Goal: Task Accomplishment & Management: Use online tool/utility

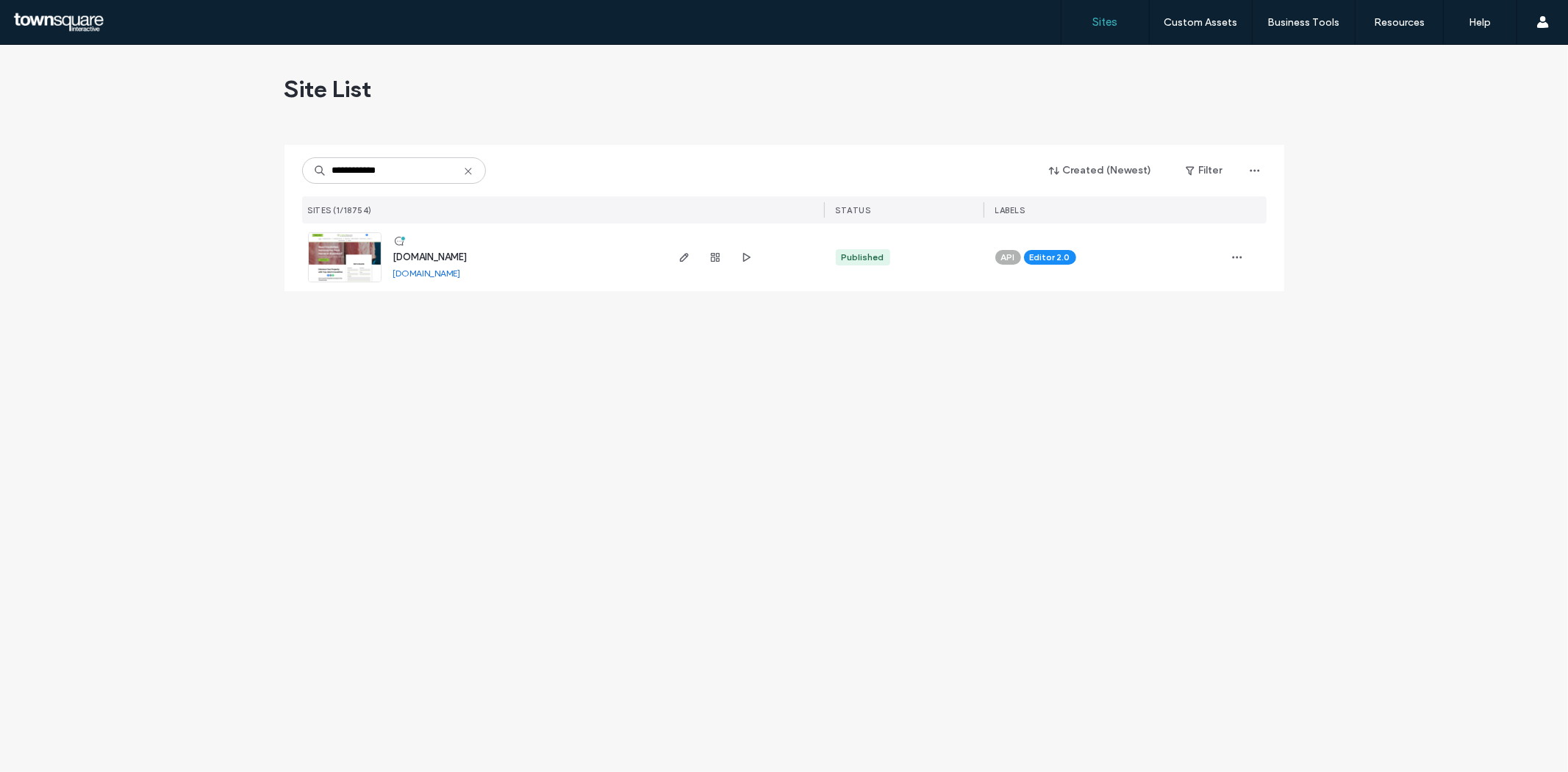
type input "**********"
click at [678, 258] on icon "button" at bounding box center [684, 257] width 11 height 11
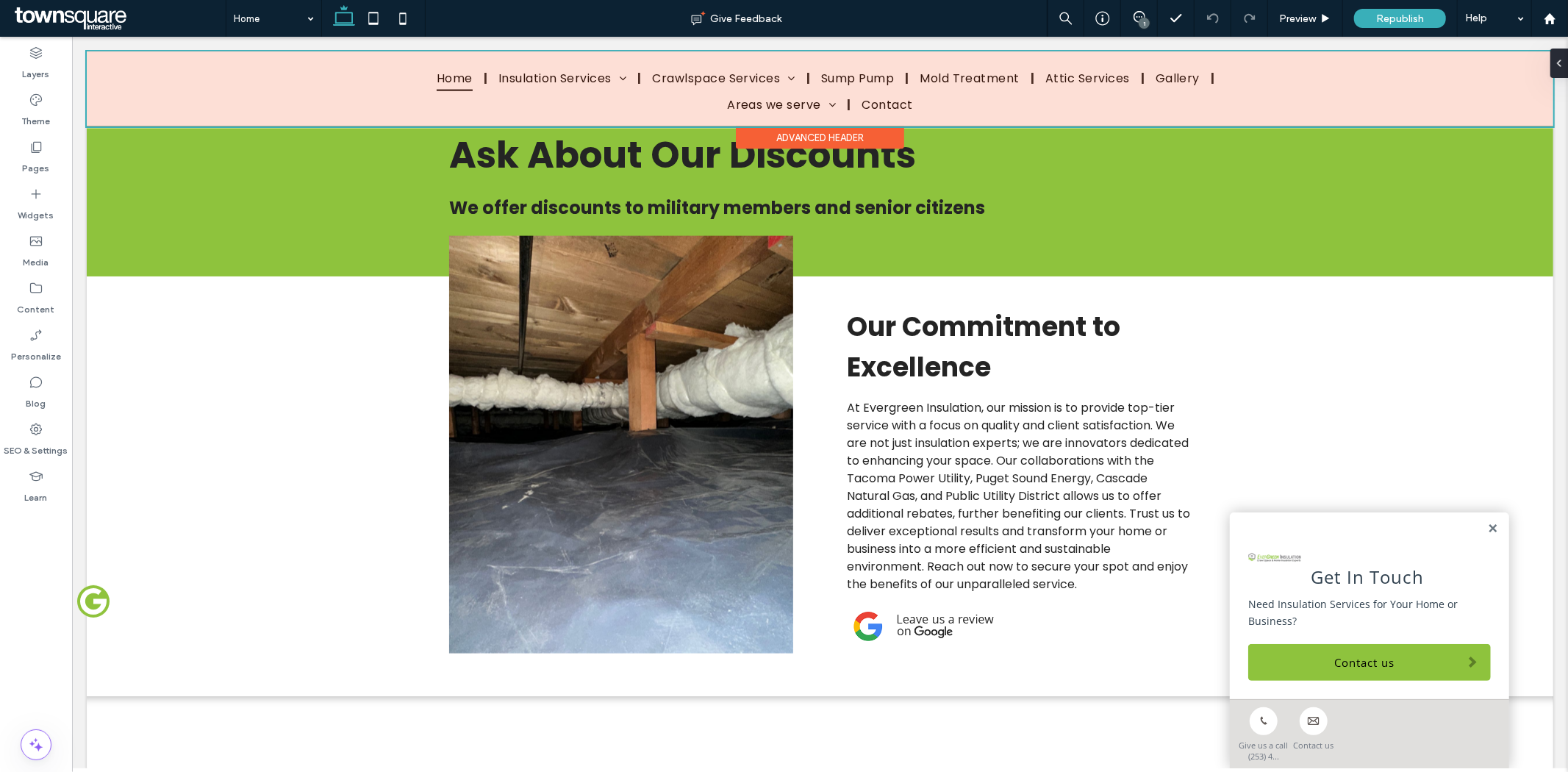
scroll to position [1372, 0]
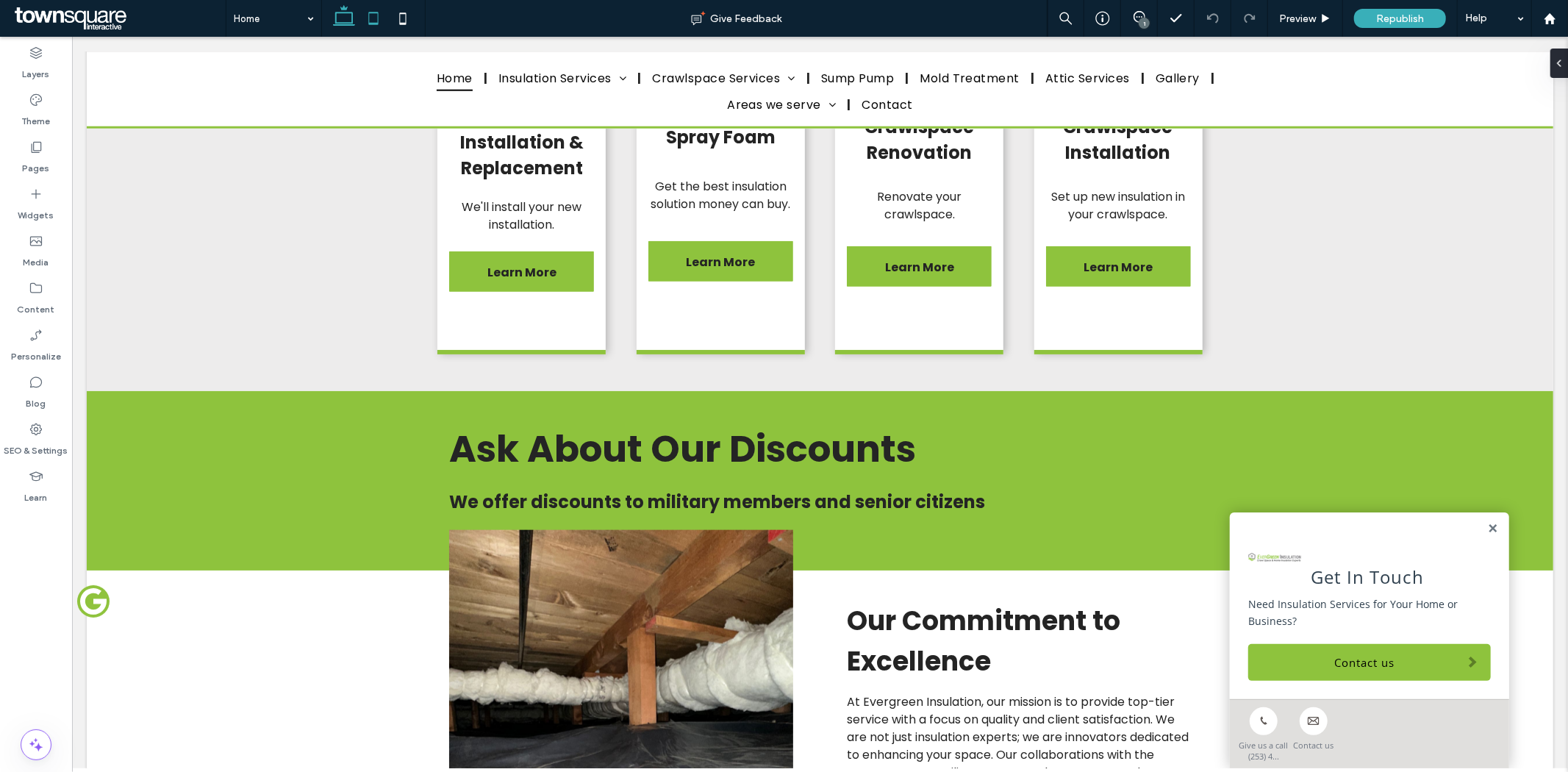
click at [376, 17] on icon at bounding box center [373, 18] width 30 height 30
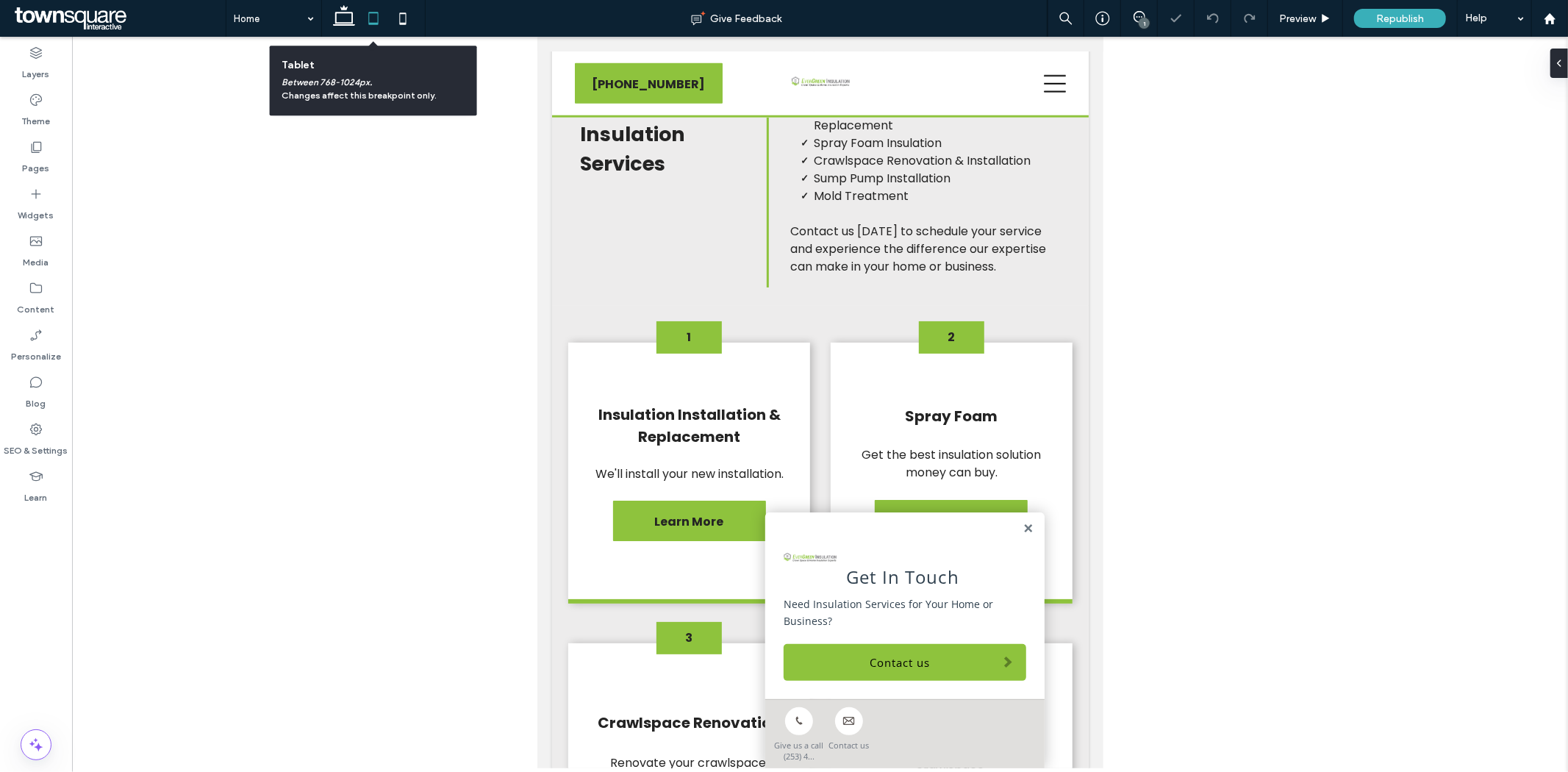
scroll to position [2157, 0]
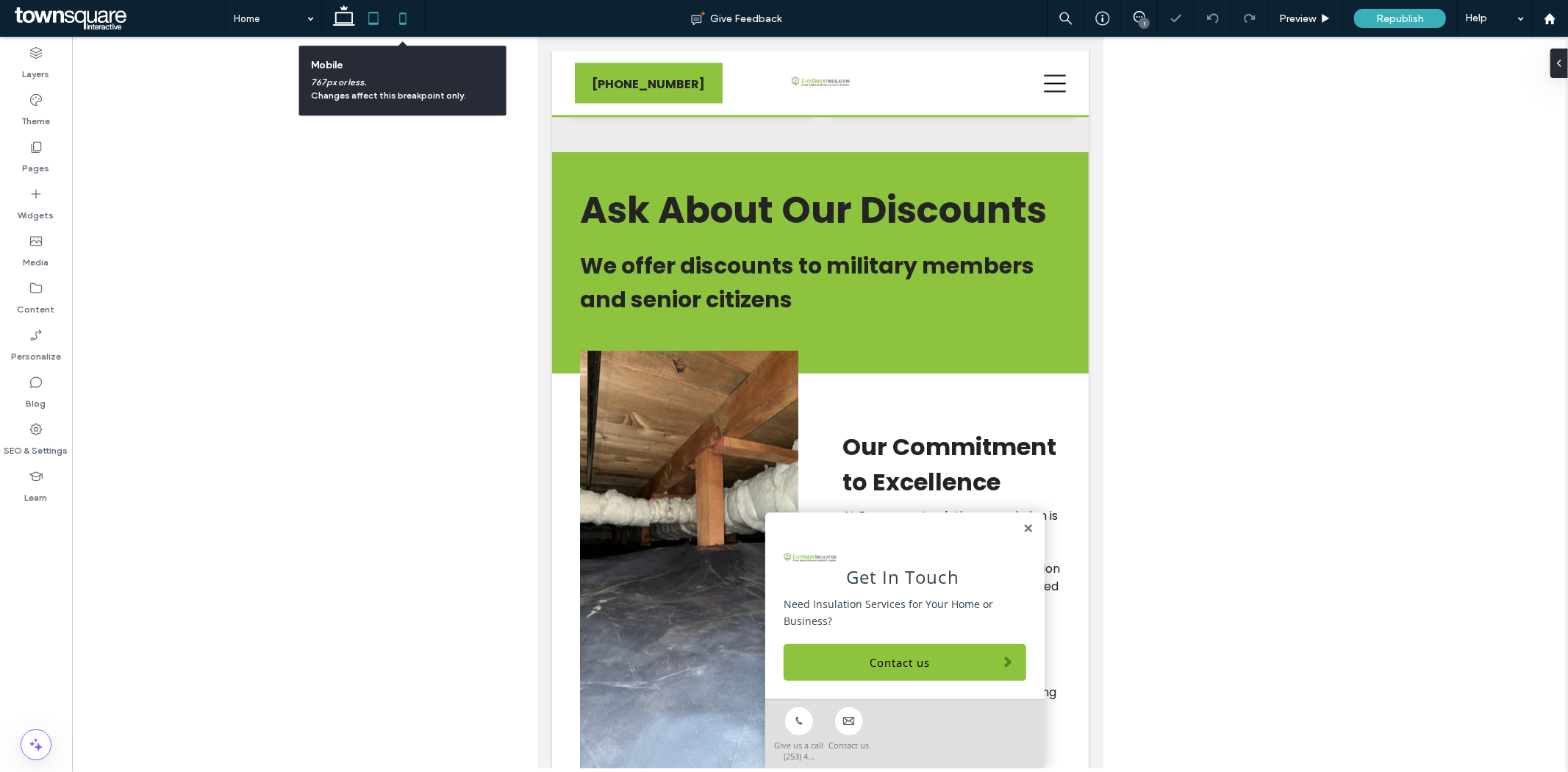
click at [412, 23] on icon at bounding box center [403, 18] width 30 height 30
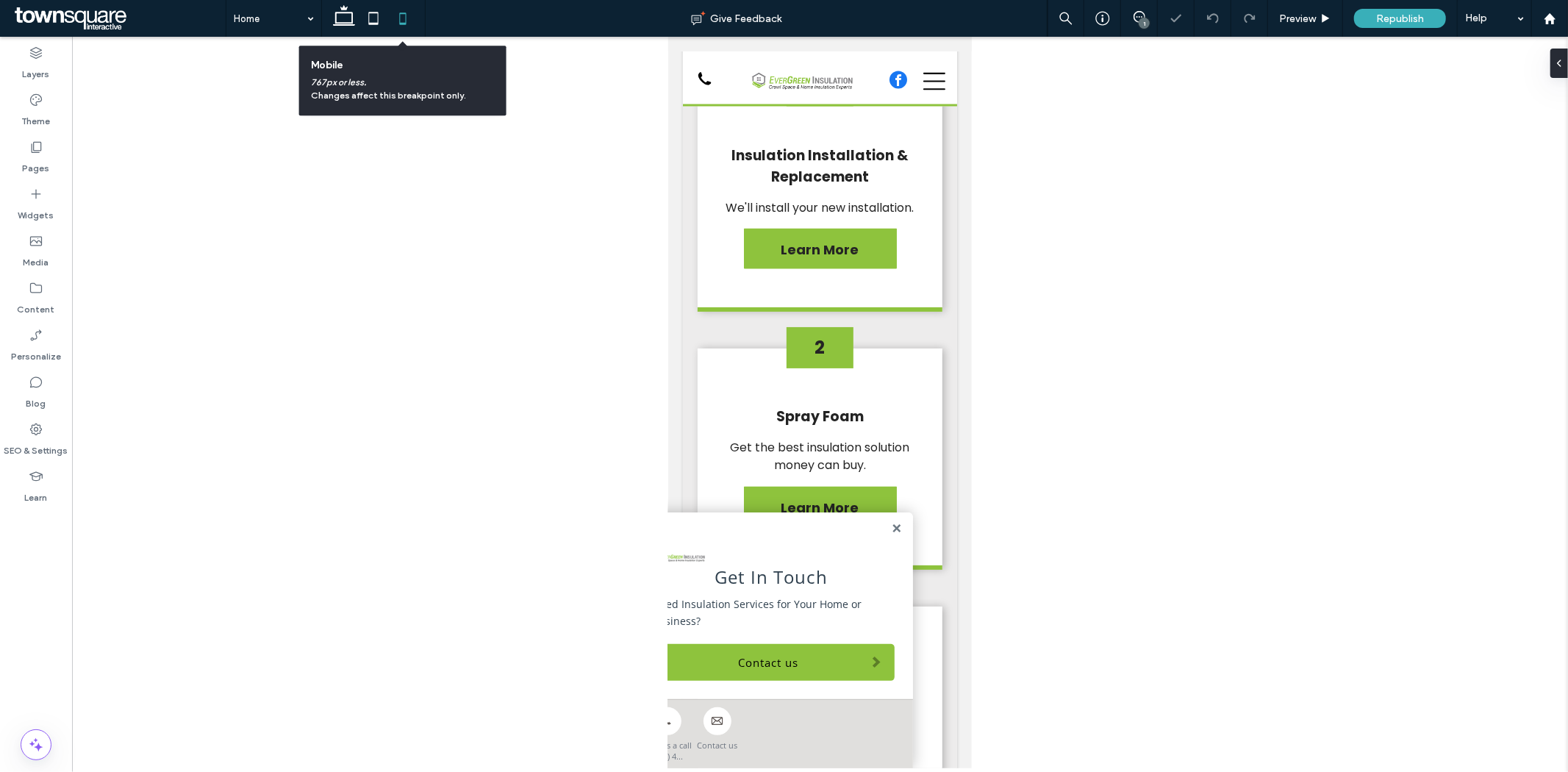
scroll to position [3193, 0]
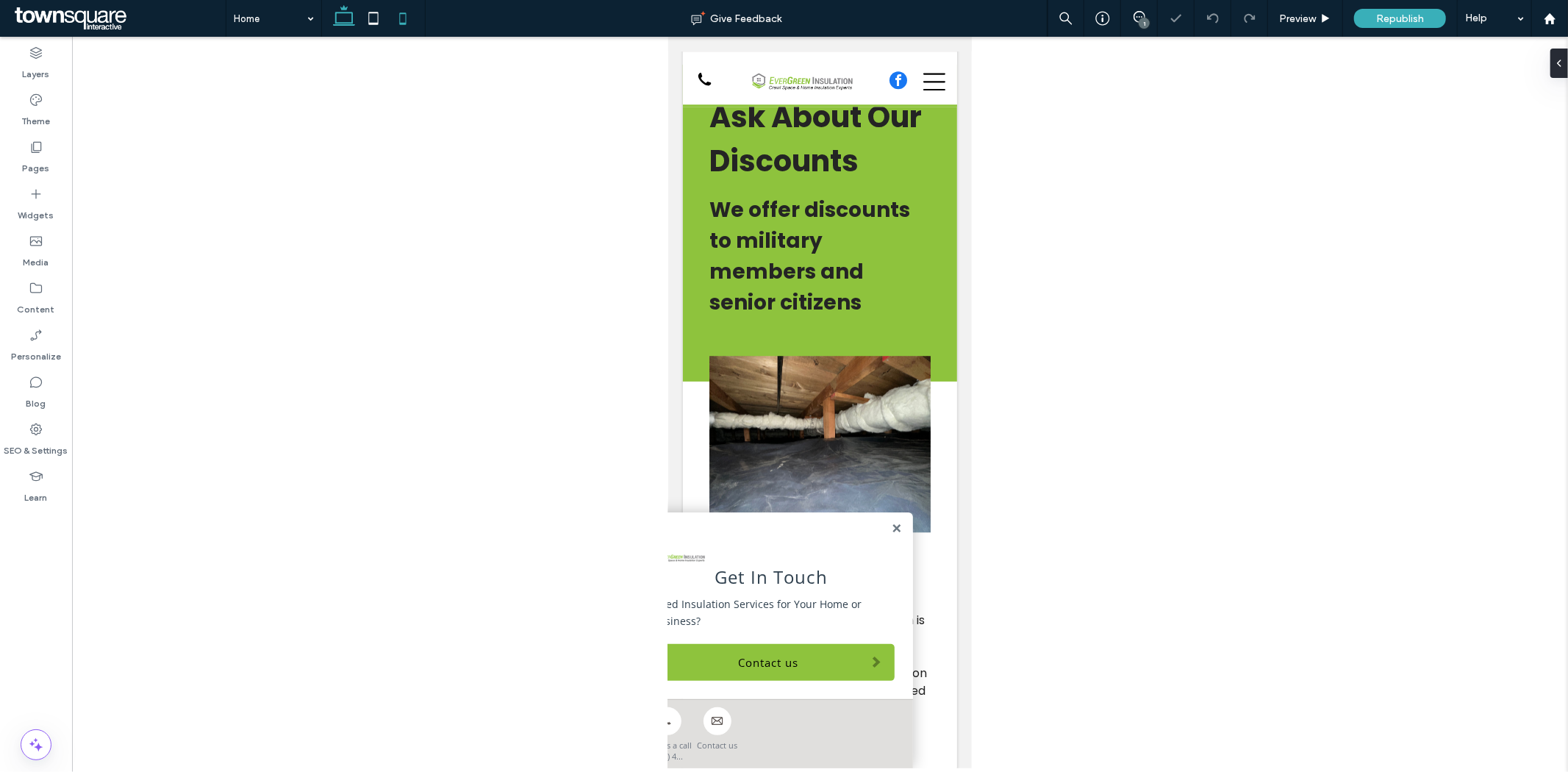
click at [342, 19] on icon at bounding box center [344, 18] width 30 height 30
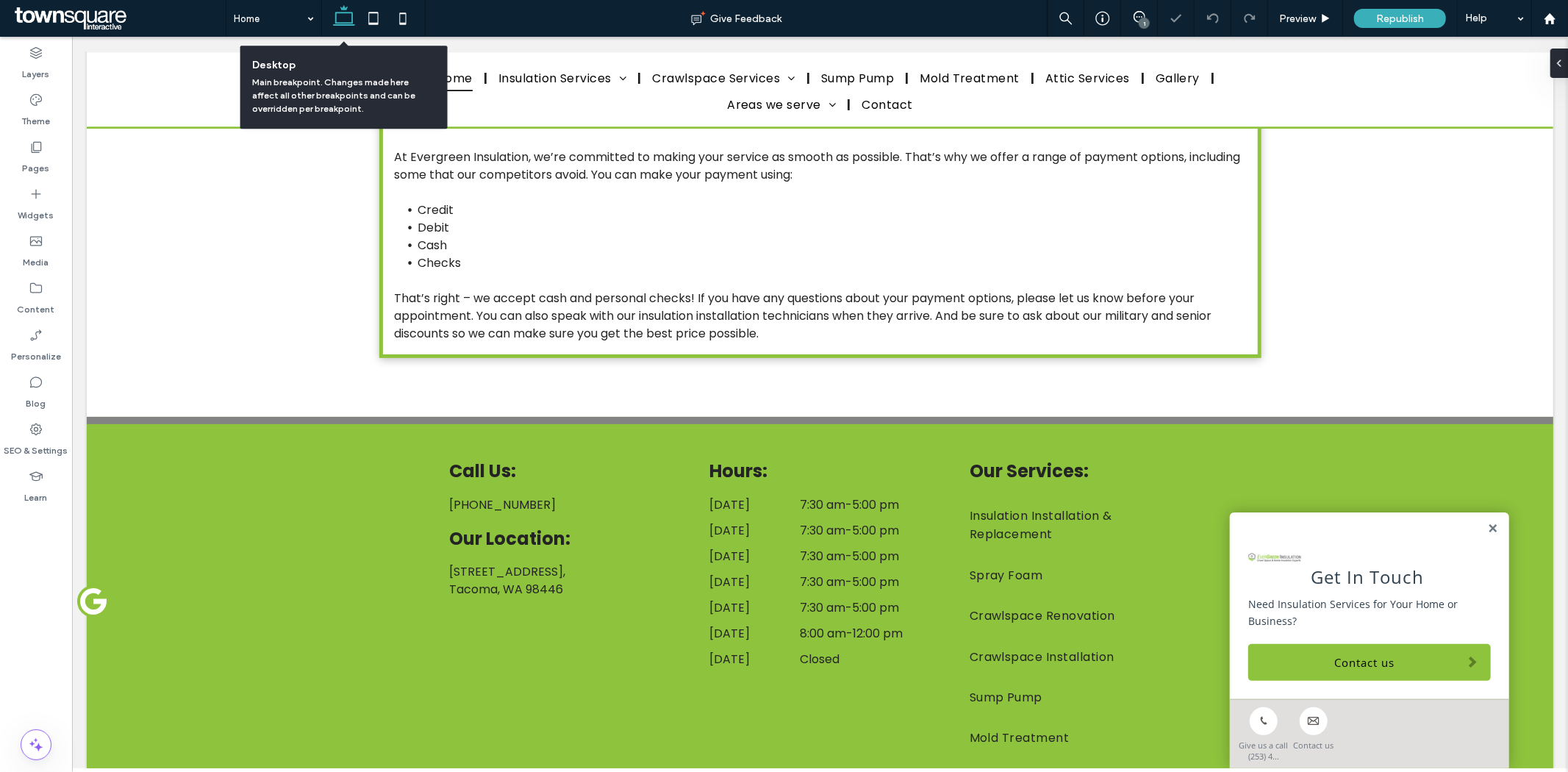
scroll to position [1623, 0]
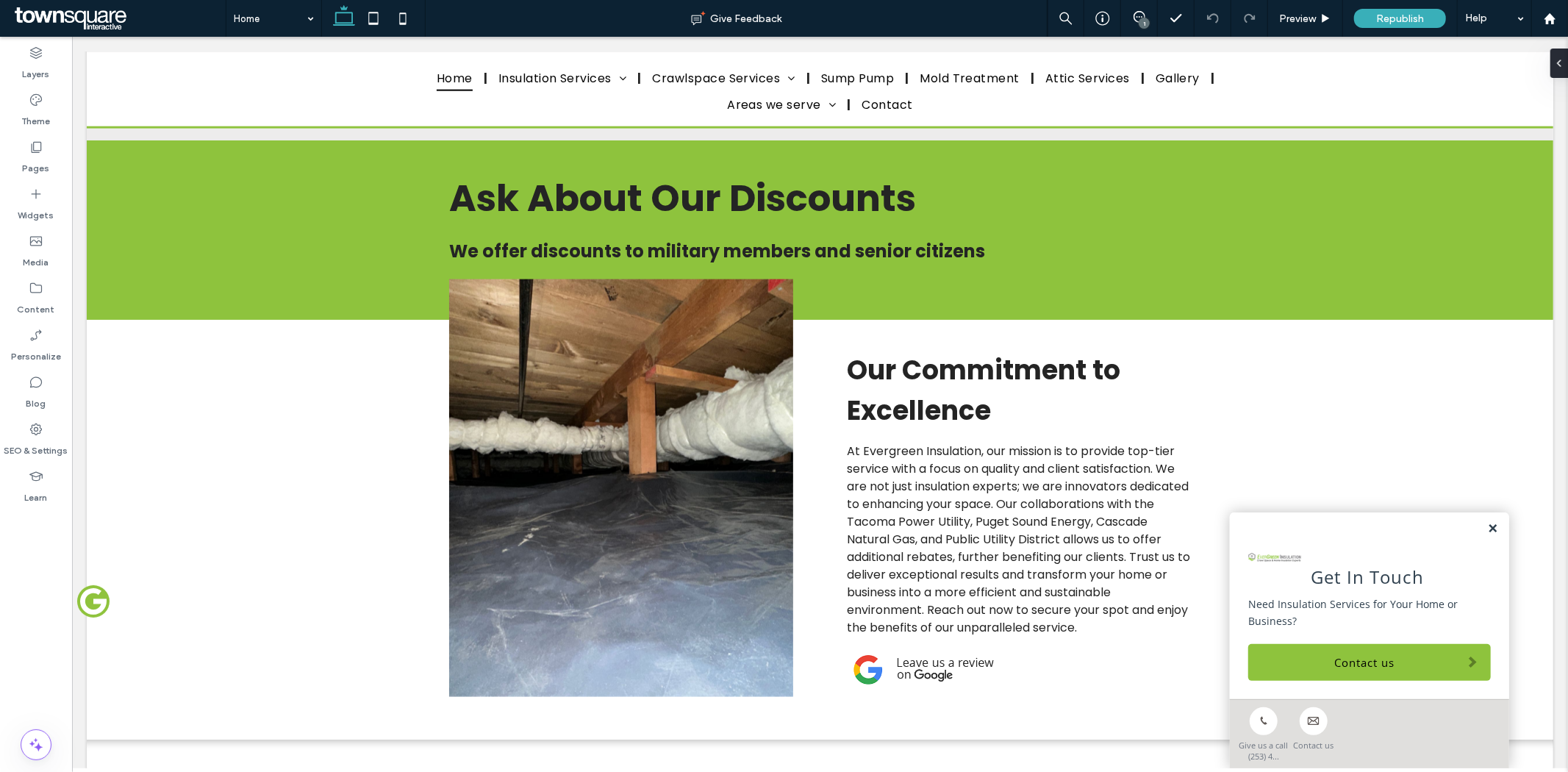
click at [1486, 529] on link at bounding box center [1492, 528] width 11 height 12
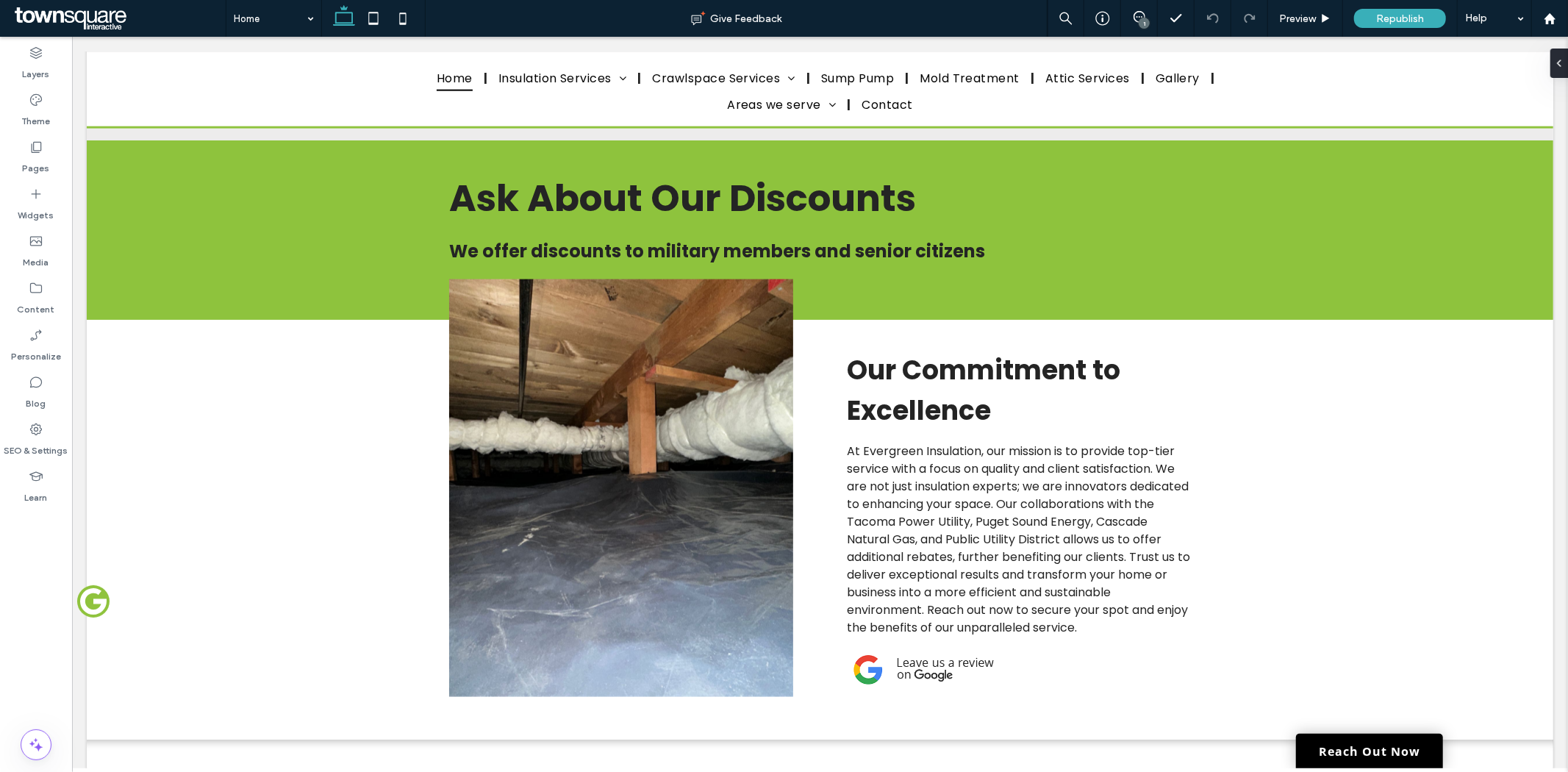
click at [1138, 23] on div "1" at bounding box center [1144, 23] width 11 height 11
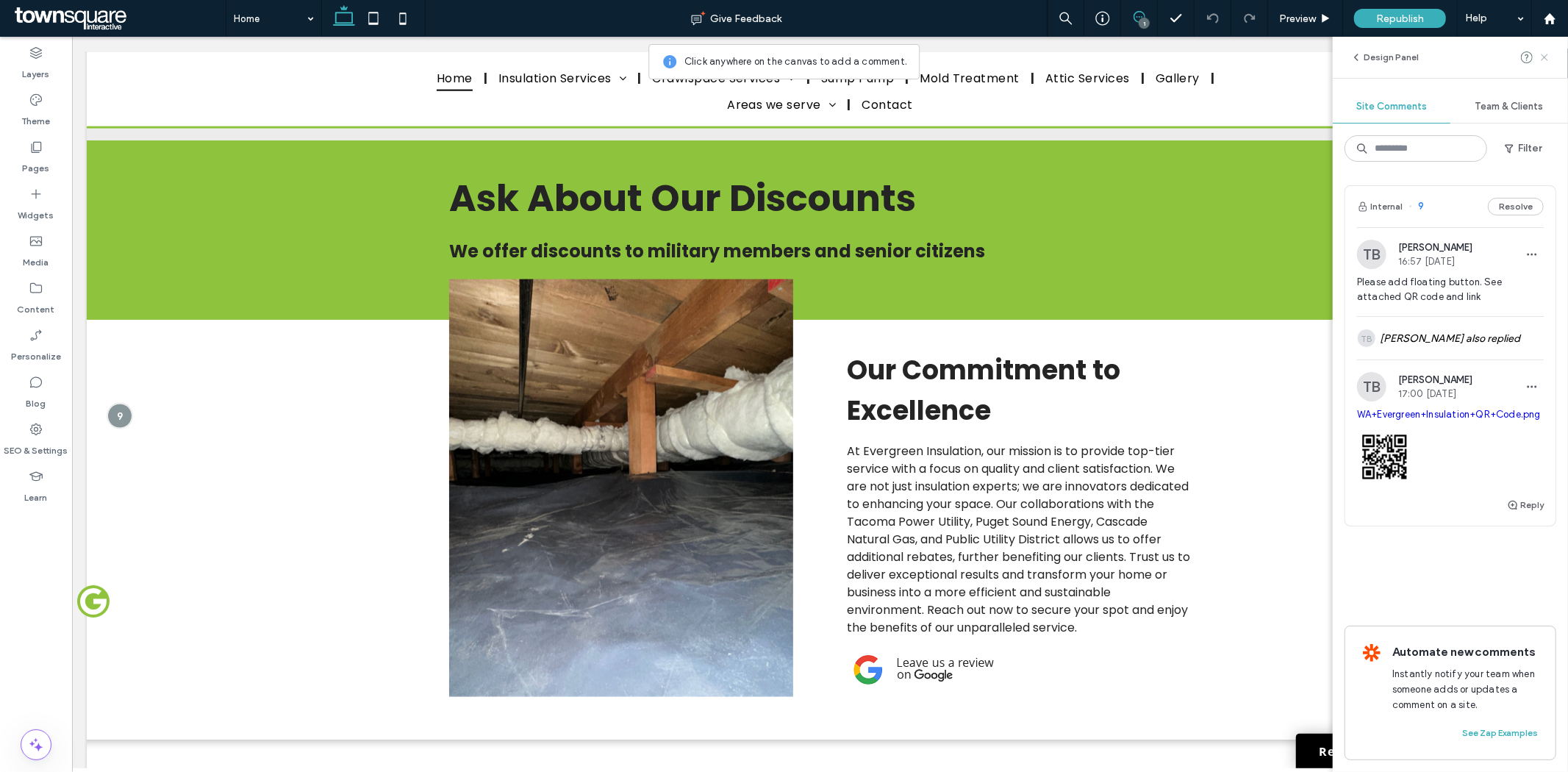
click at [1549, 55] on icon at bounding box center [1544, 56] width 11 height 11
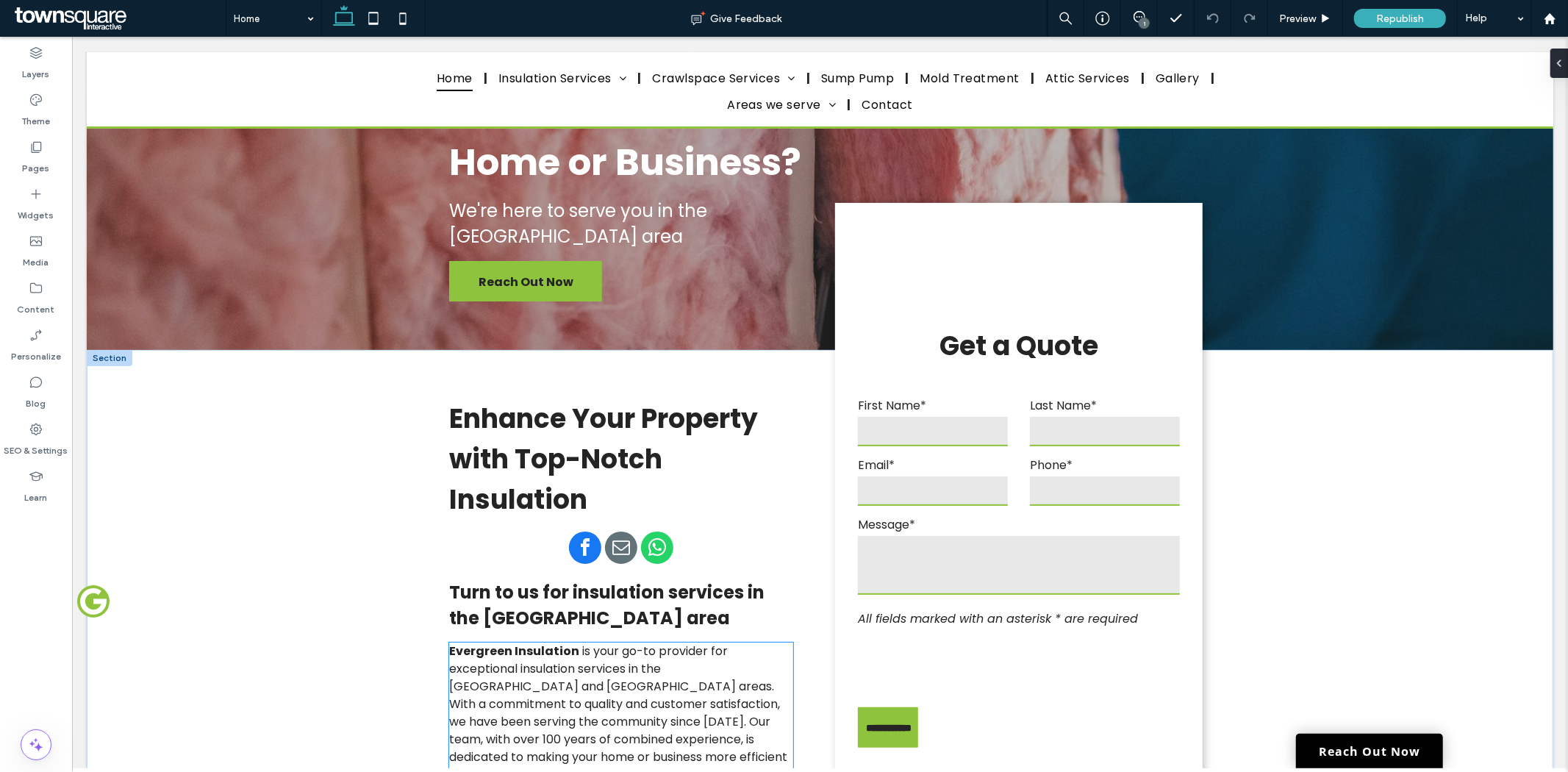
scroll to position [408, 0]
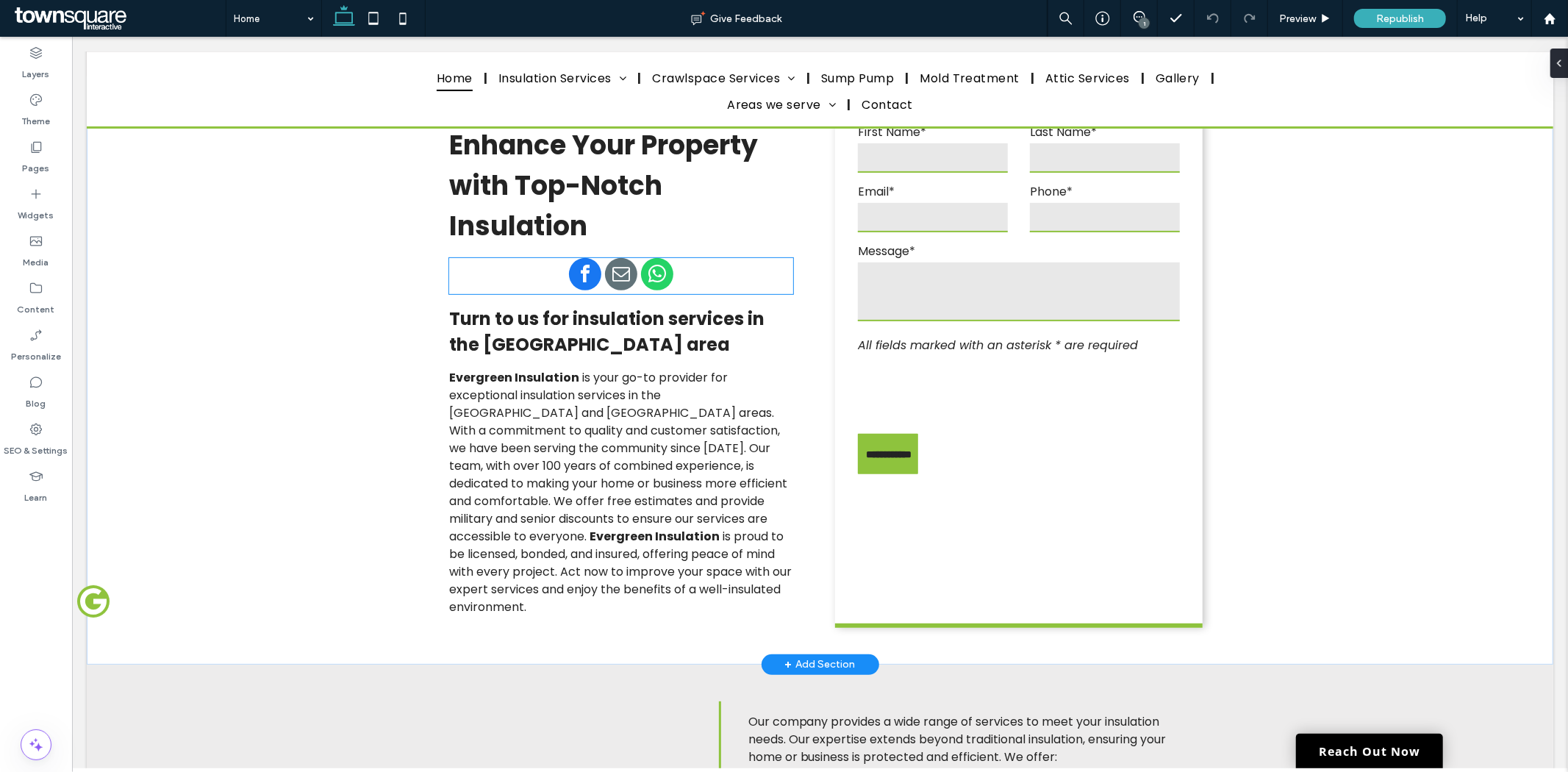
click at [649, 261] on span "whatsapp" at bounding box center [656, 273] width 32 height 32
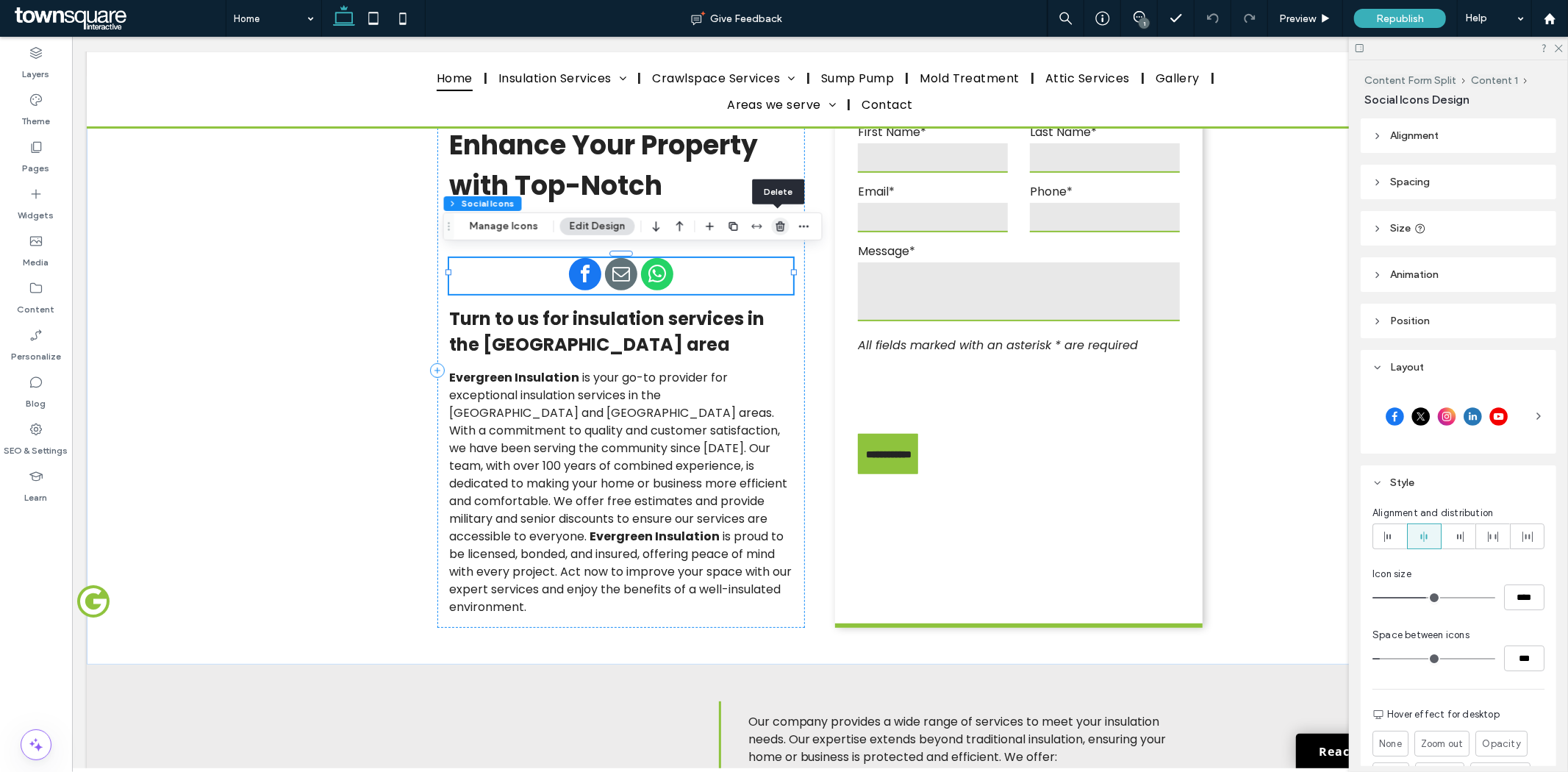
click at [775, 224] on icon "button" at bounding box center [781, 226] width 11 height 11
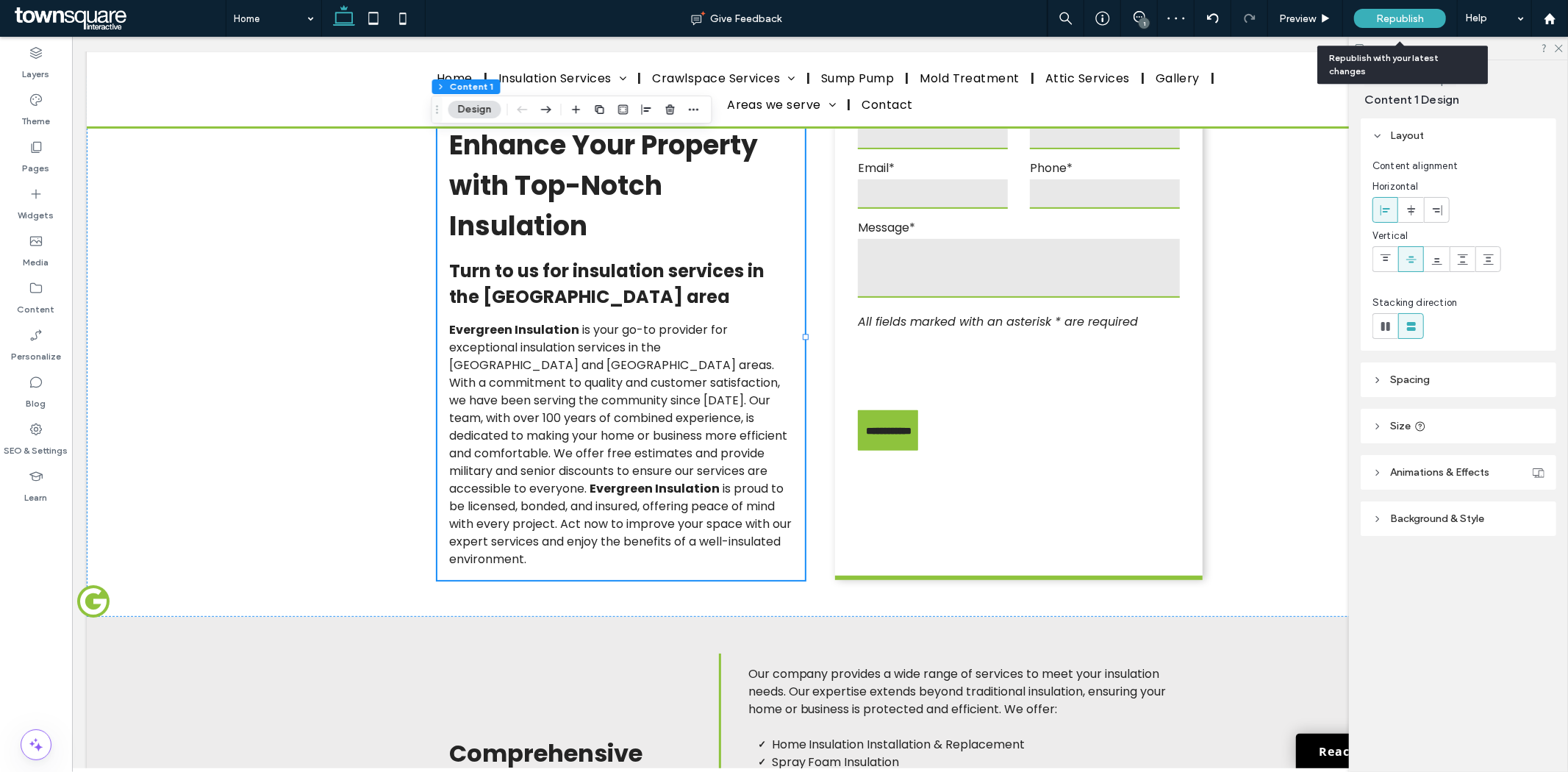
click at [1410, 15] on span "Republish" at bounding box center [1400, 18] width 48 height 12
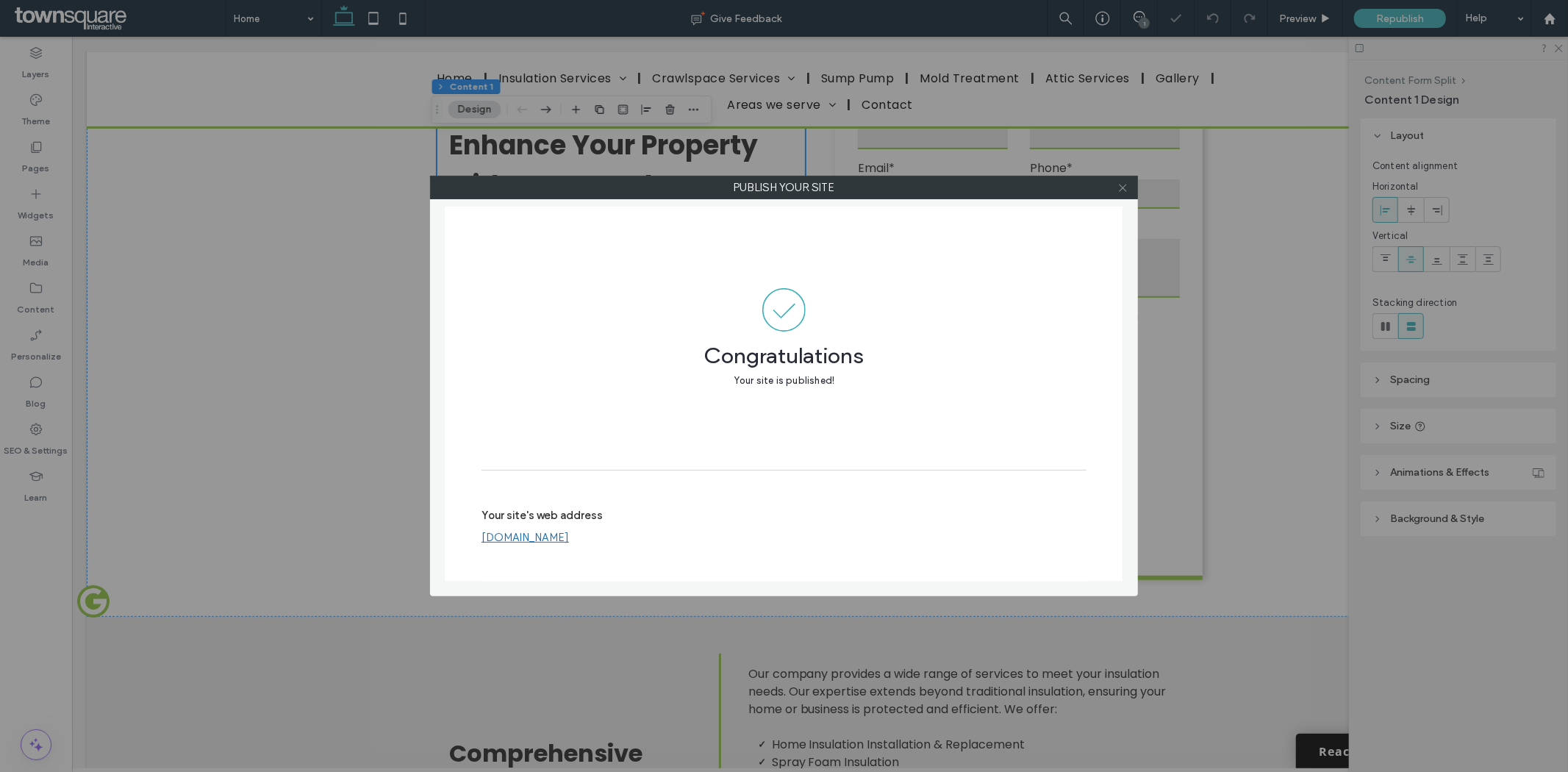
click at [1119, 185] on icon at bounding box center [1123, 188] width 11 height 11
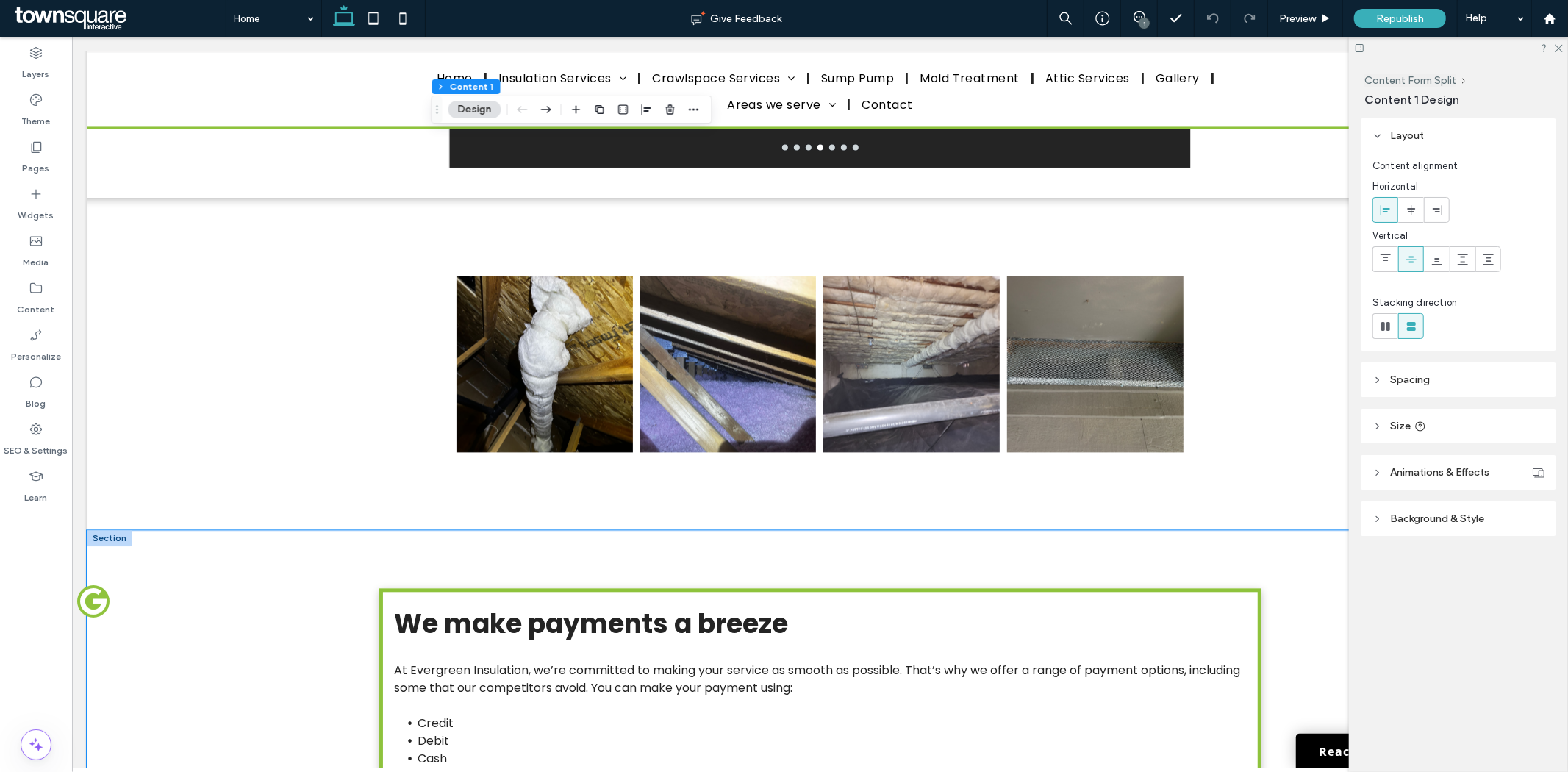
scroll to position [2531, 0]
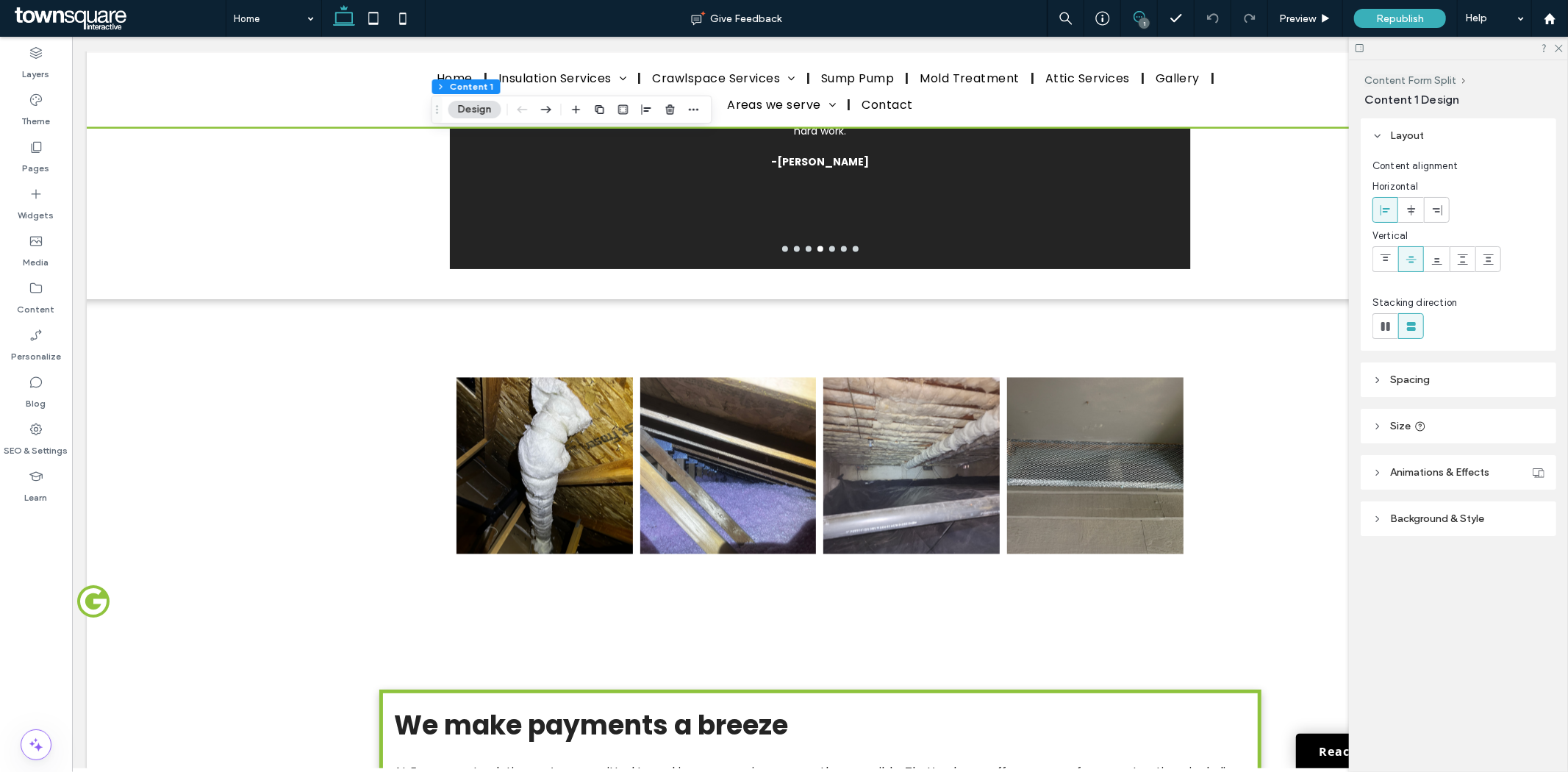
click at [1137, 23] on icon at bounding box center [1139, 16] width 11 height 11
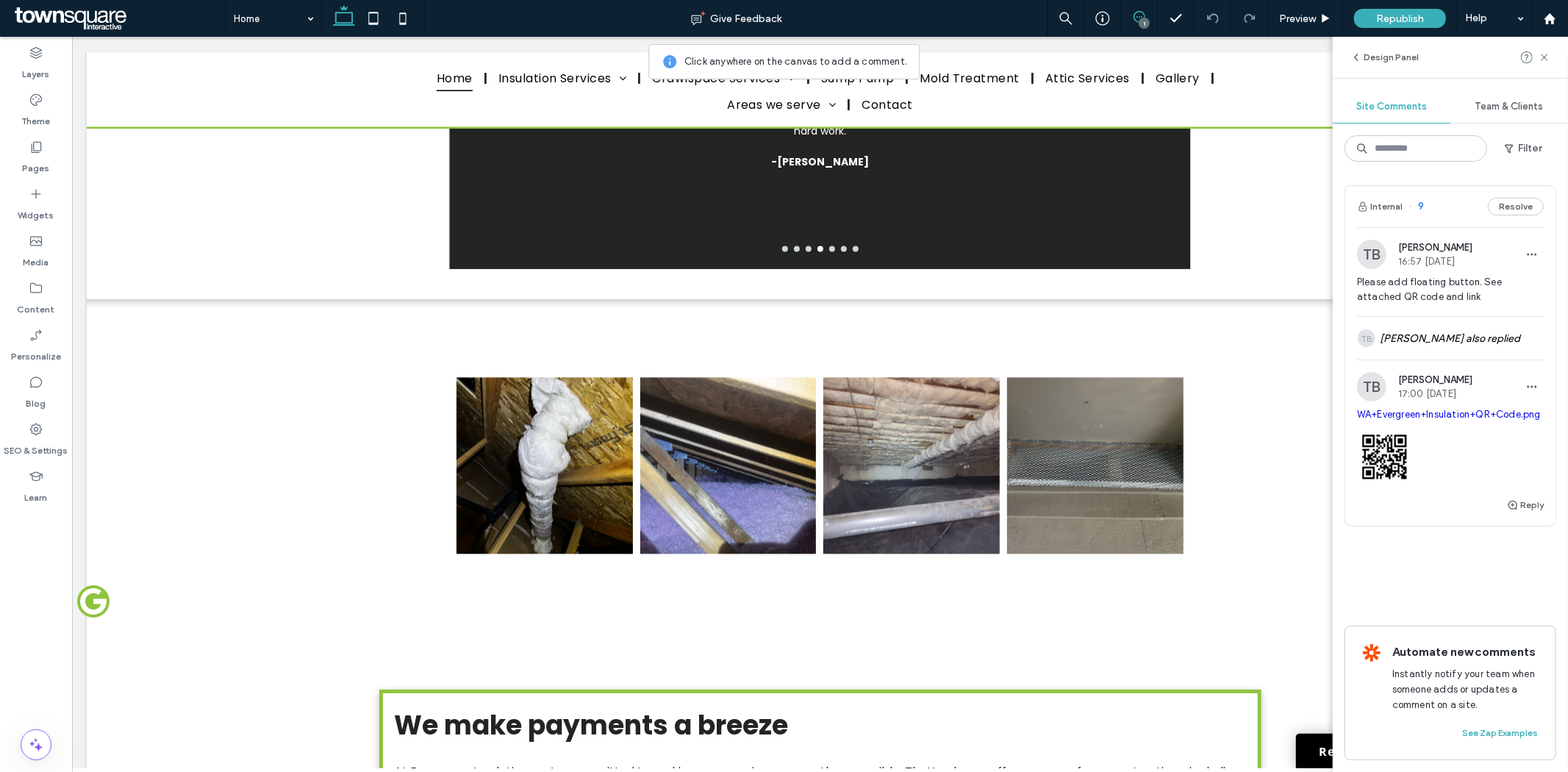
click at [1141, 17] on use at bounding box center [1139, 16] width 11 height 11
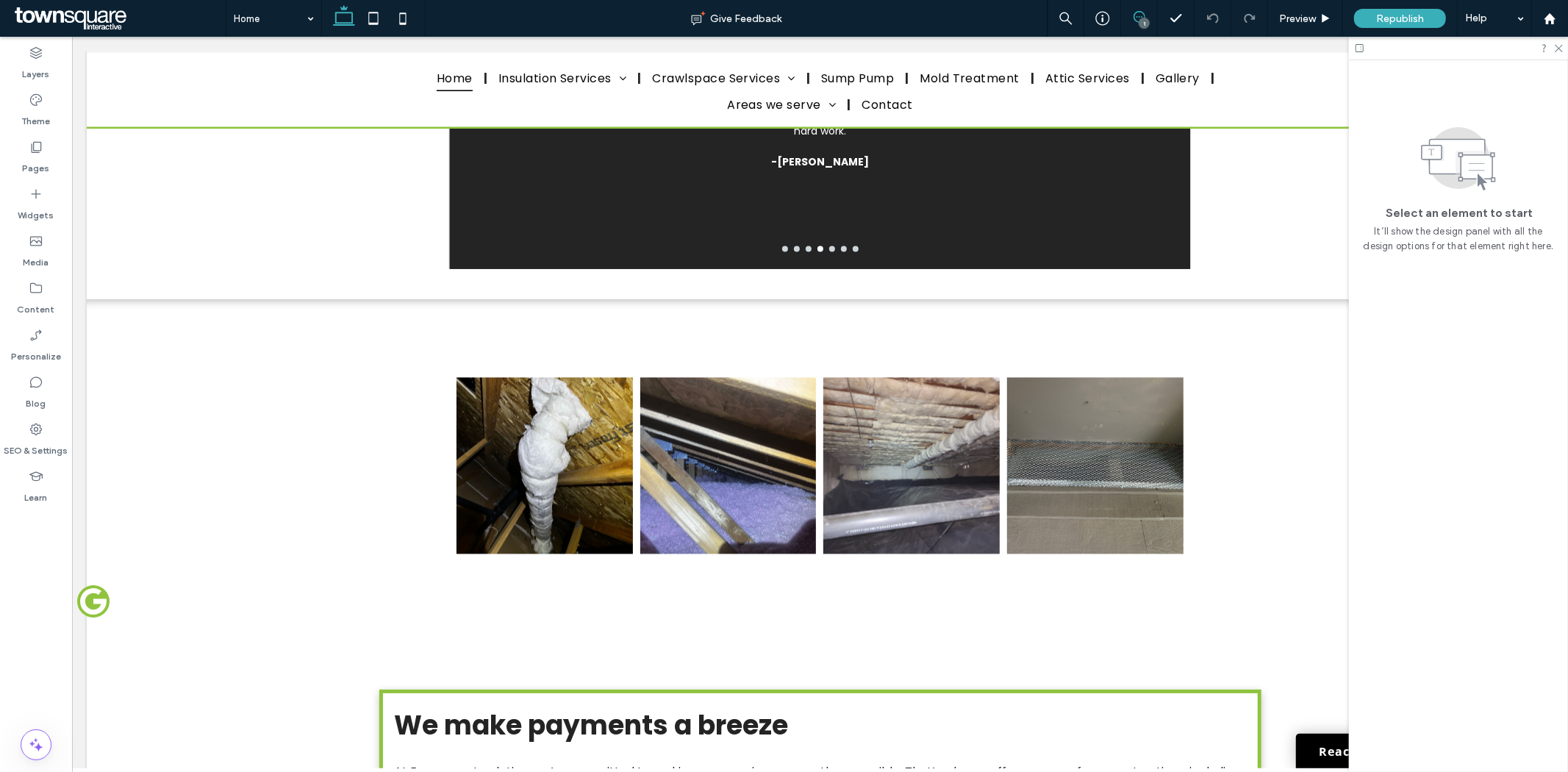
click at [1141, 17] on use at bounding box center [1139, 16] width 11 height 11
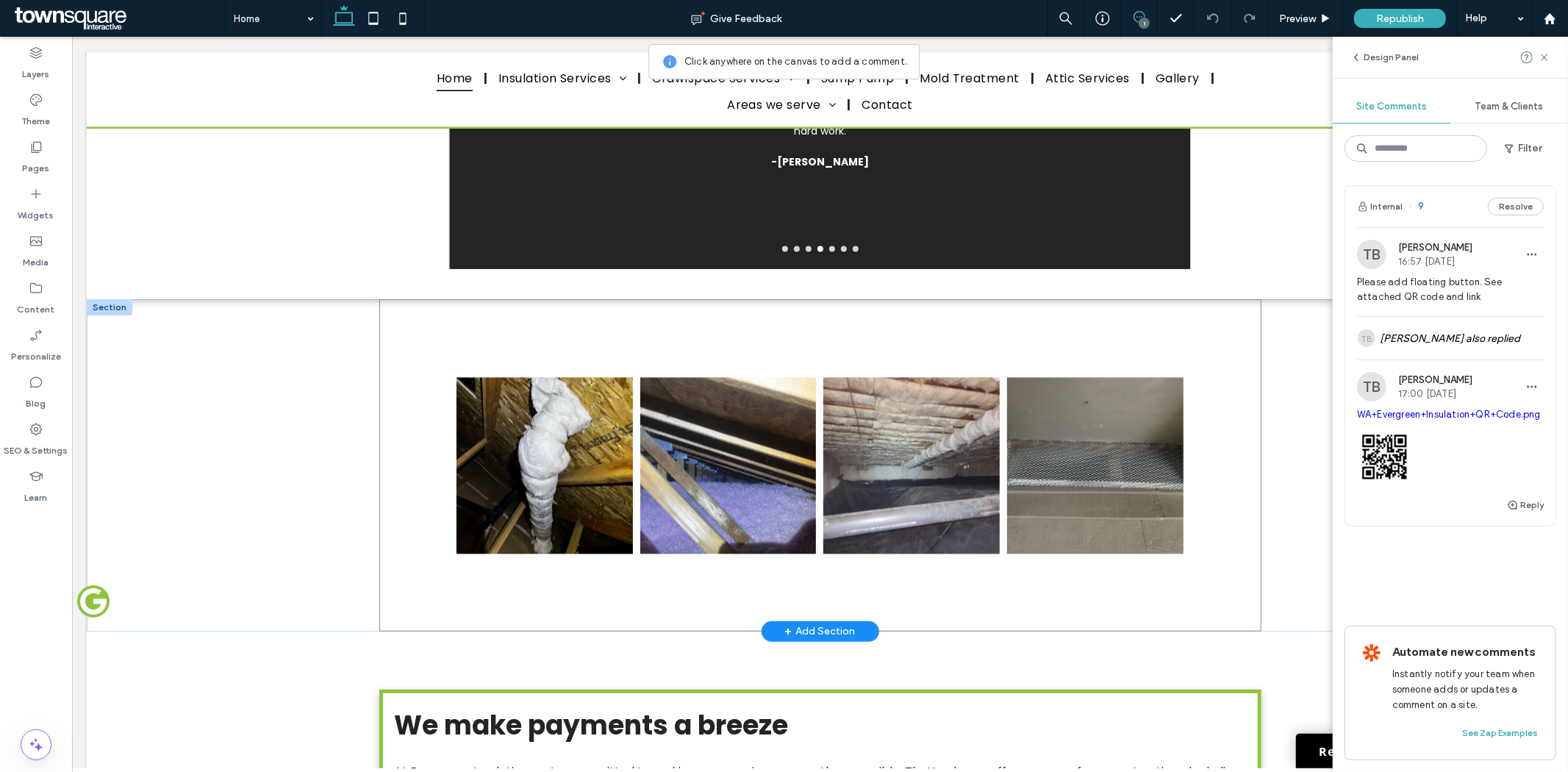
click at [415, 423] on div "Button Button Button Button" at bounding box center [819, 464] width 882 height 332
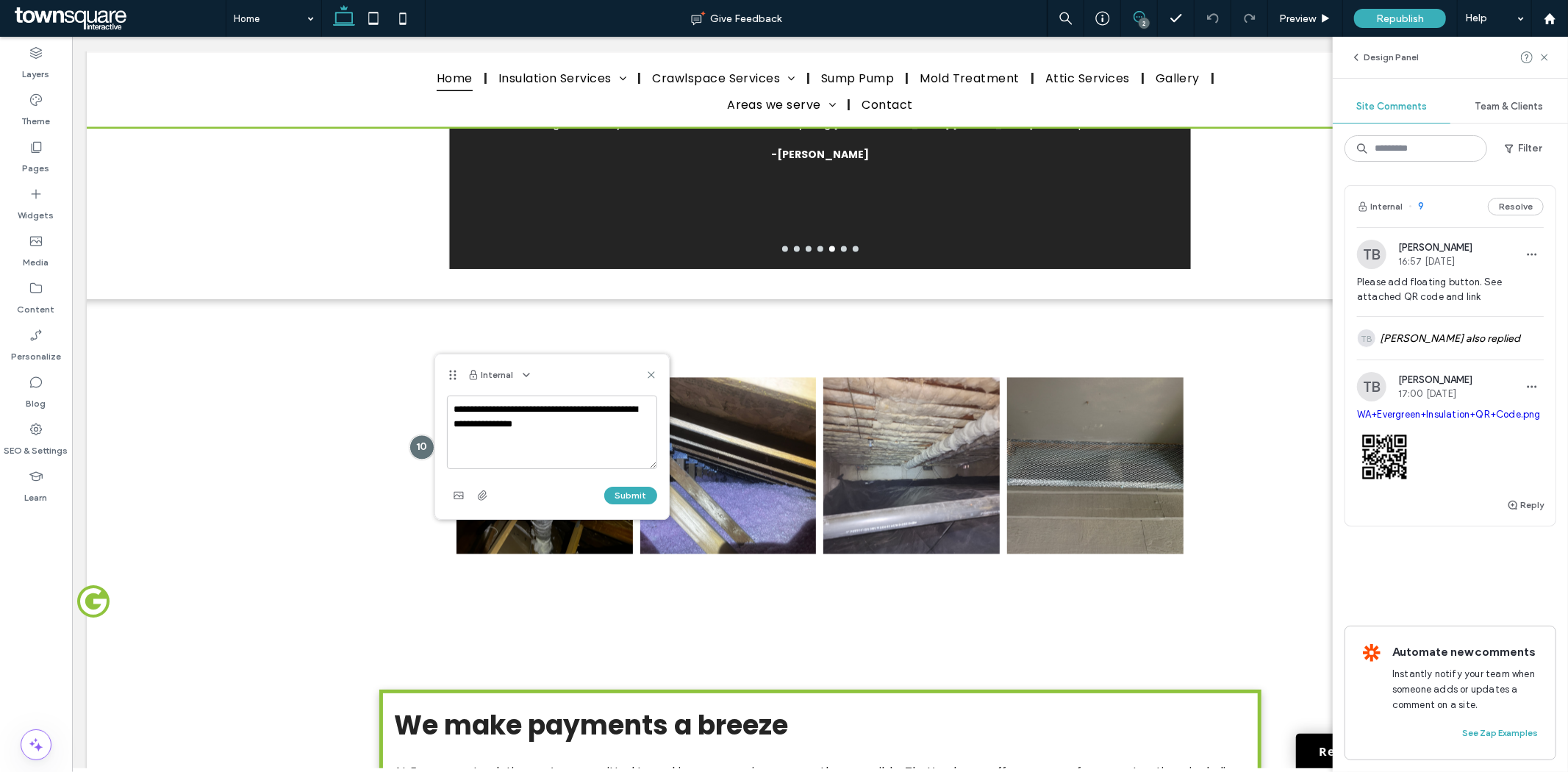
click at [452, 410] on textarea "**********" at bounding box center [552, 432] width 211 height 73
click at [601, 430] on textarea "**********" at bounding box center [552, 432] width 211 height 73
paste textarea "**********"
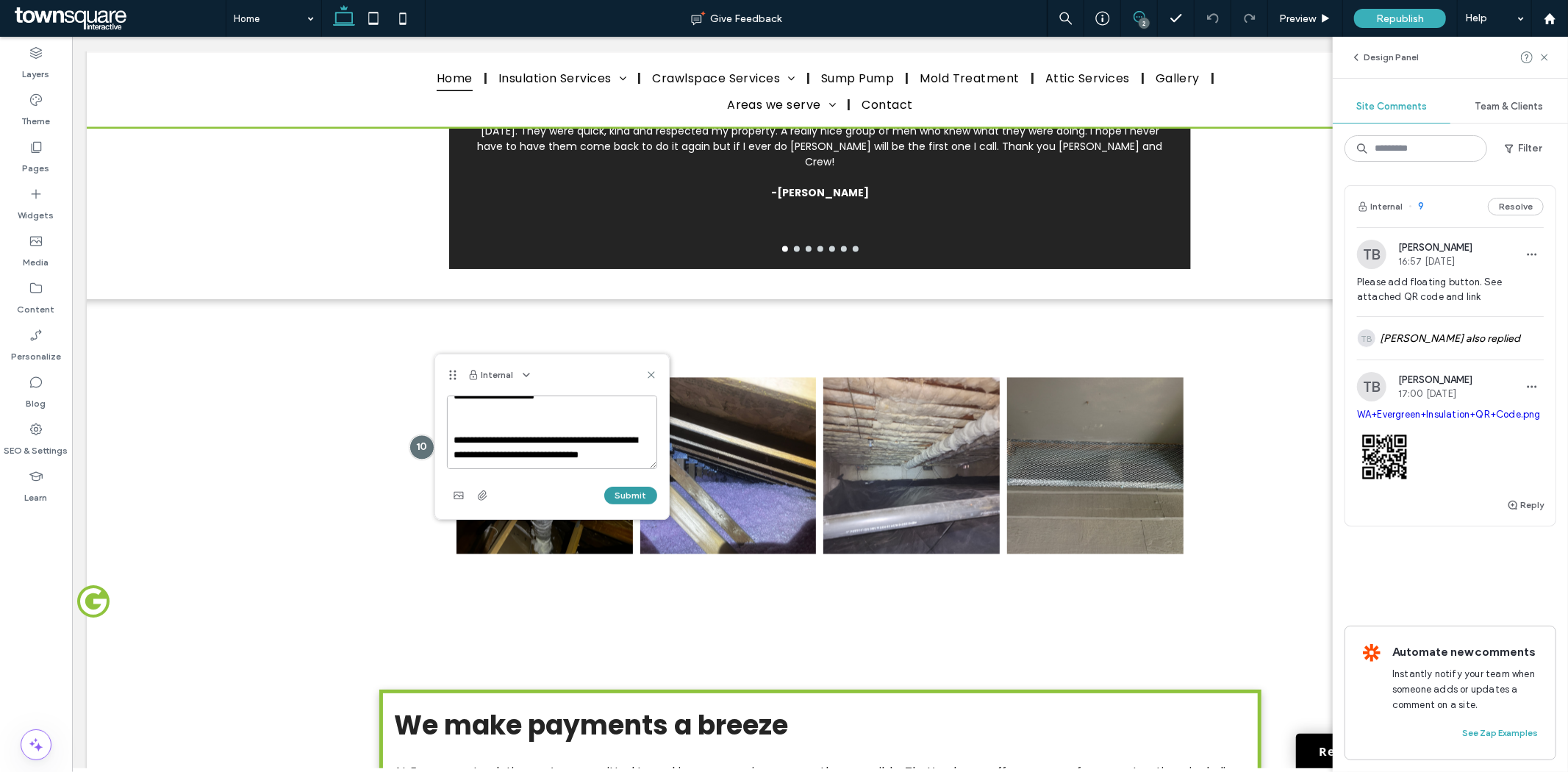
type textarea "**********"
click at [623, 491] on button "Submit" at bounding box center [630, 495] width 53 height 18
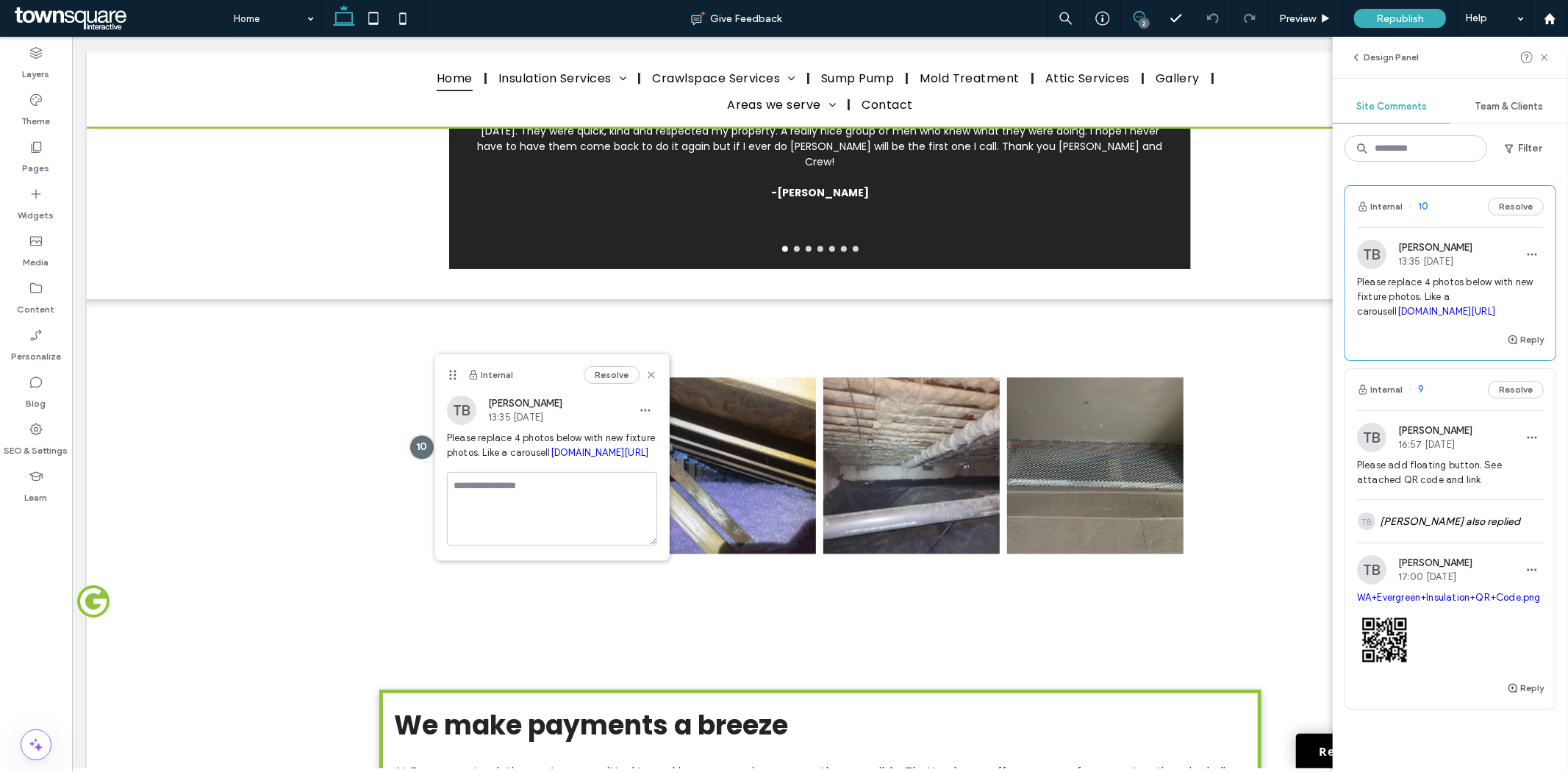
scroll to position [0, 0]
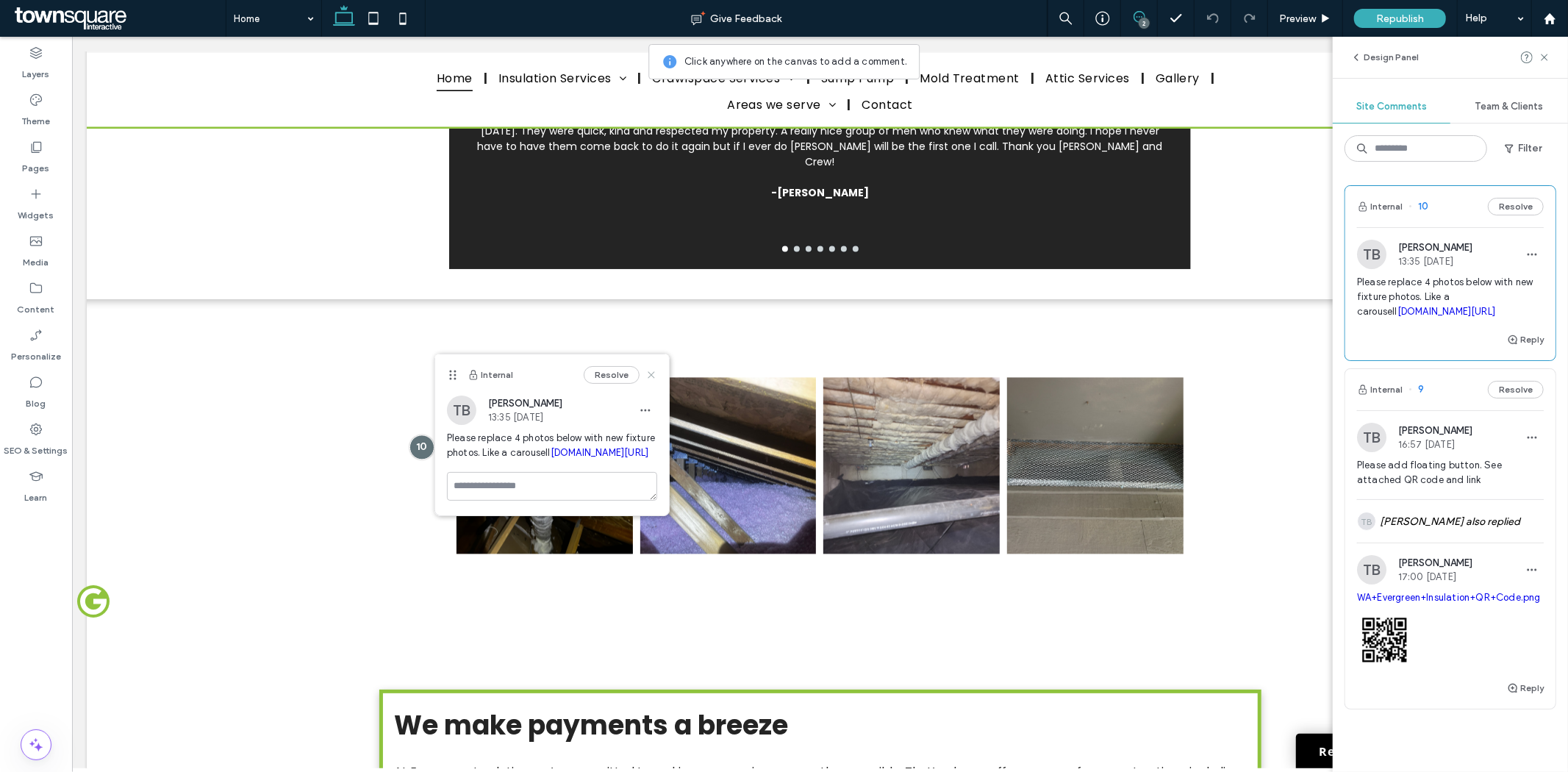
drag, startPoint x: 649, startPoint y: 372, endPoint x: 538, endPoint y: 353, distance: 112.6
click at [649, 372] on use at bounding box center [651, 375] width 7 height 7
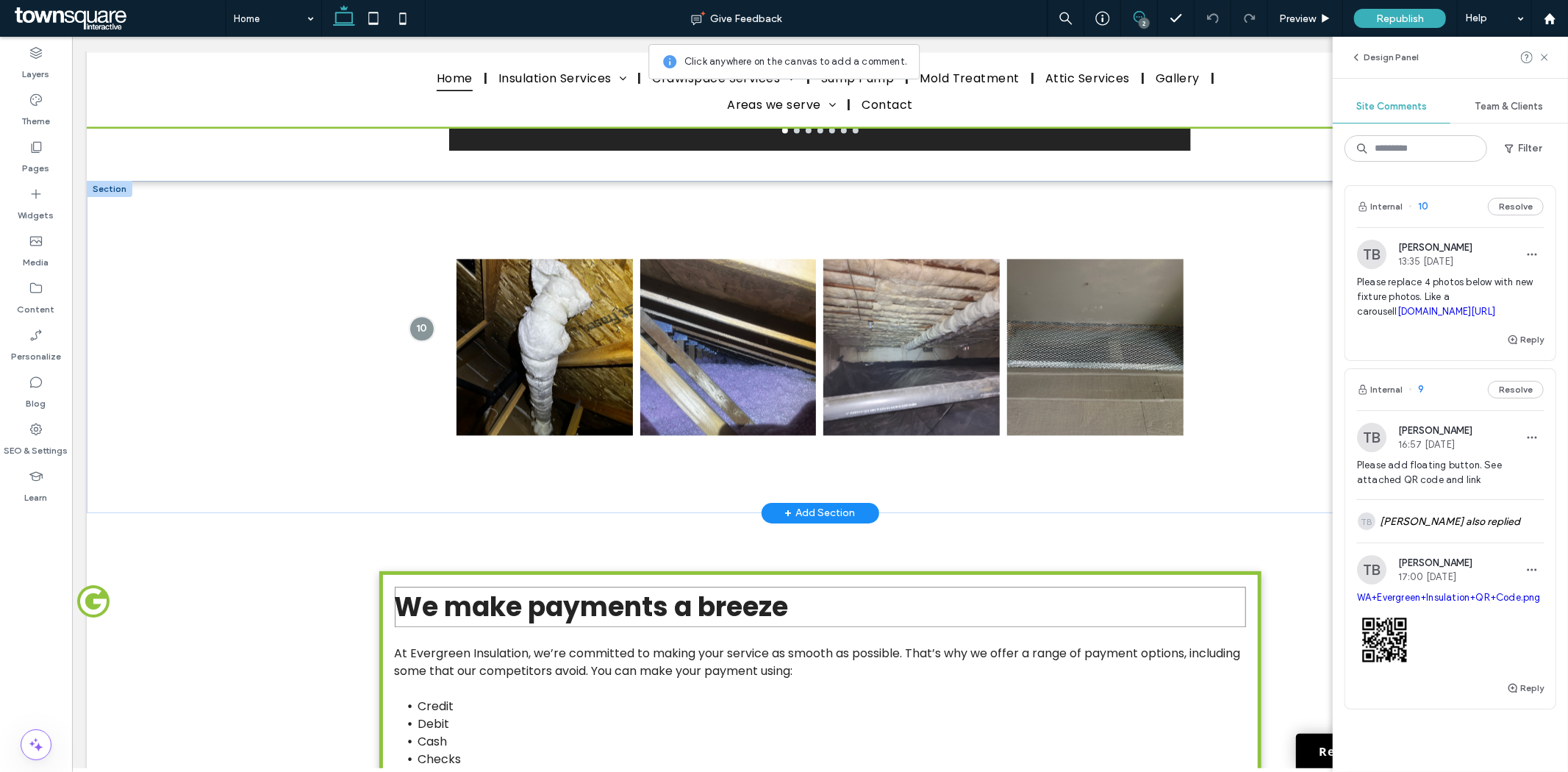
scroll to position [2694, 0]
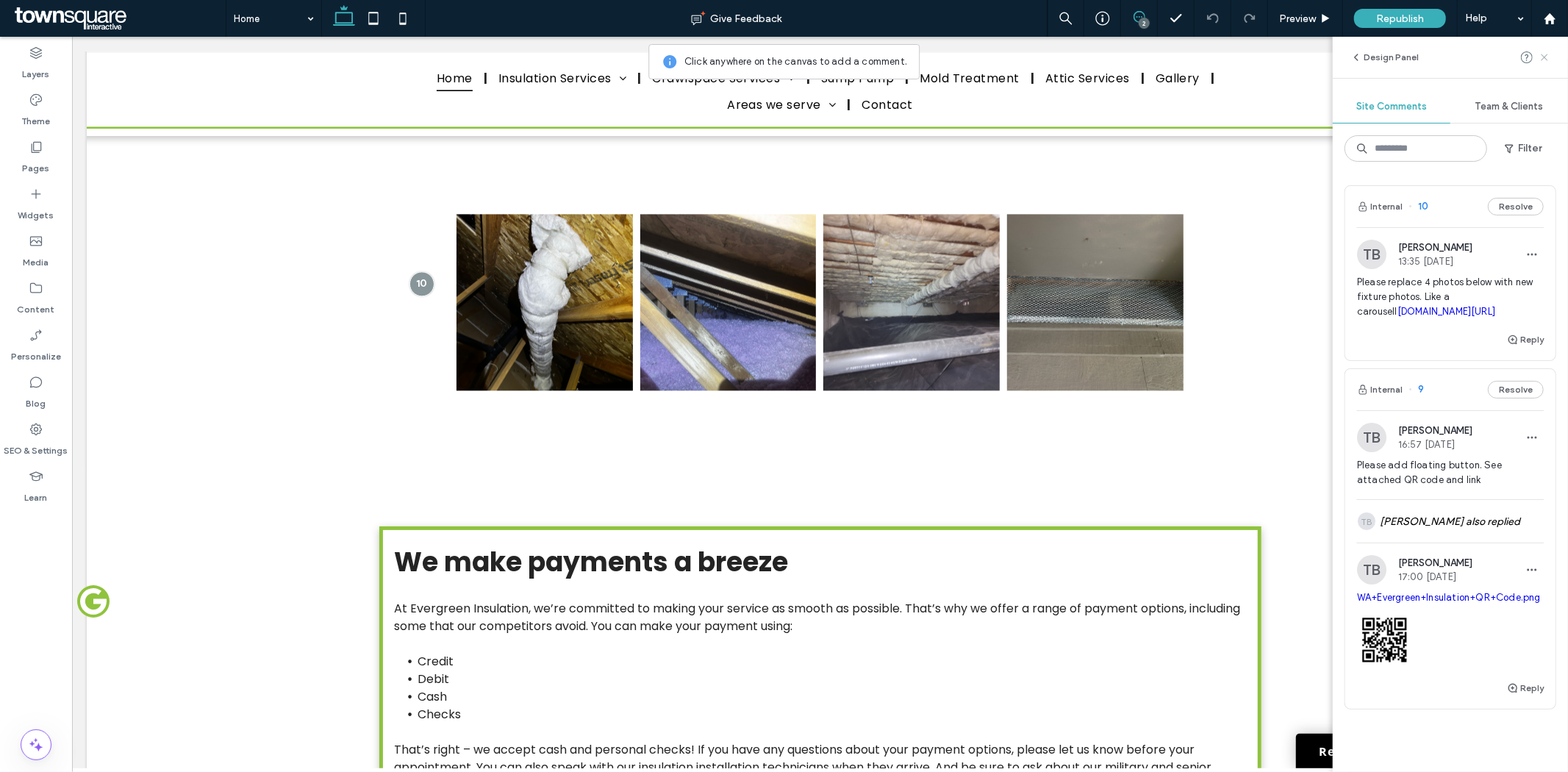
click at [1541, 54] on icon at bounding box center [1544, 56] width 11 height 11
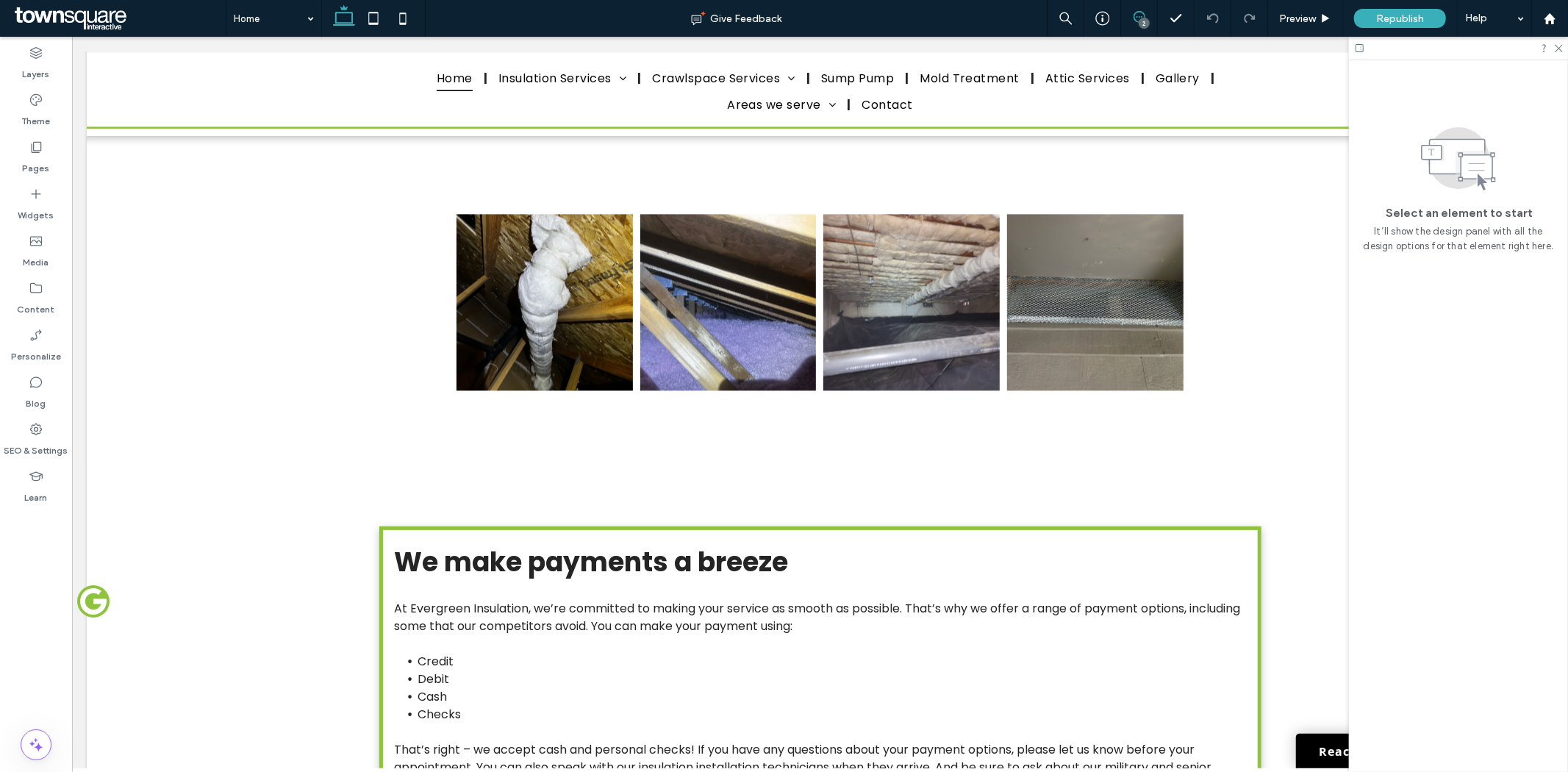
click at [1143, 16] on span at bounding box center [1138, 16] width 36 height 11
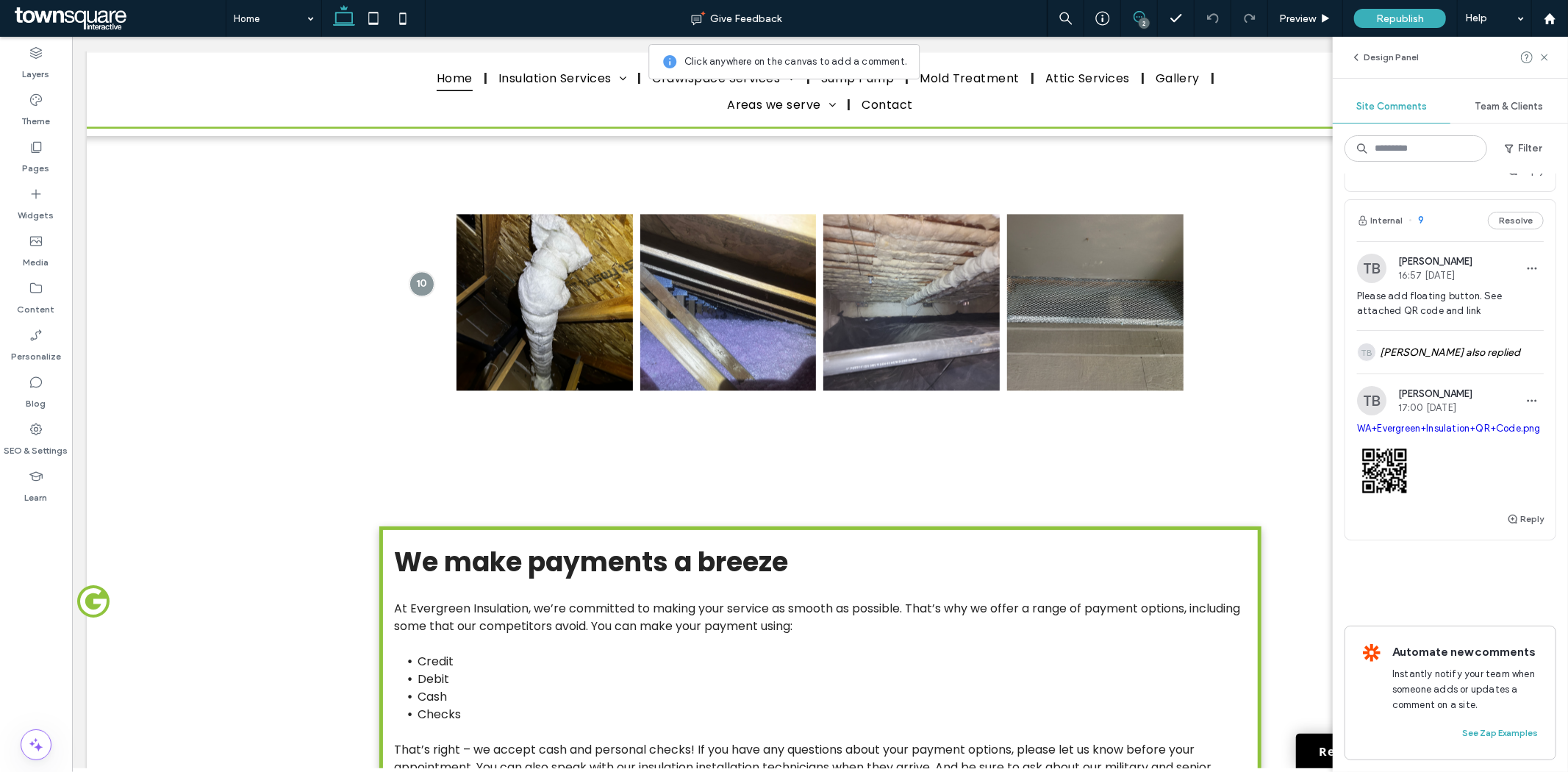
scroll to position [0, 0]
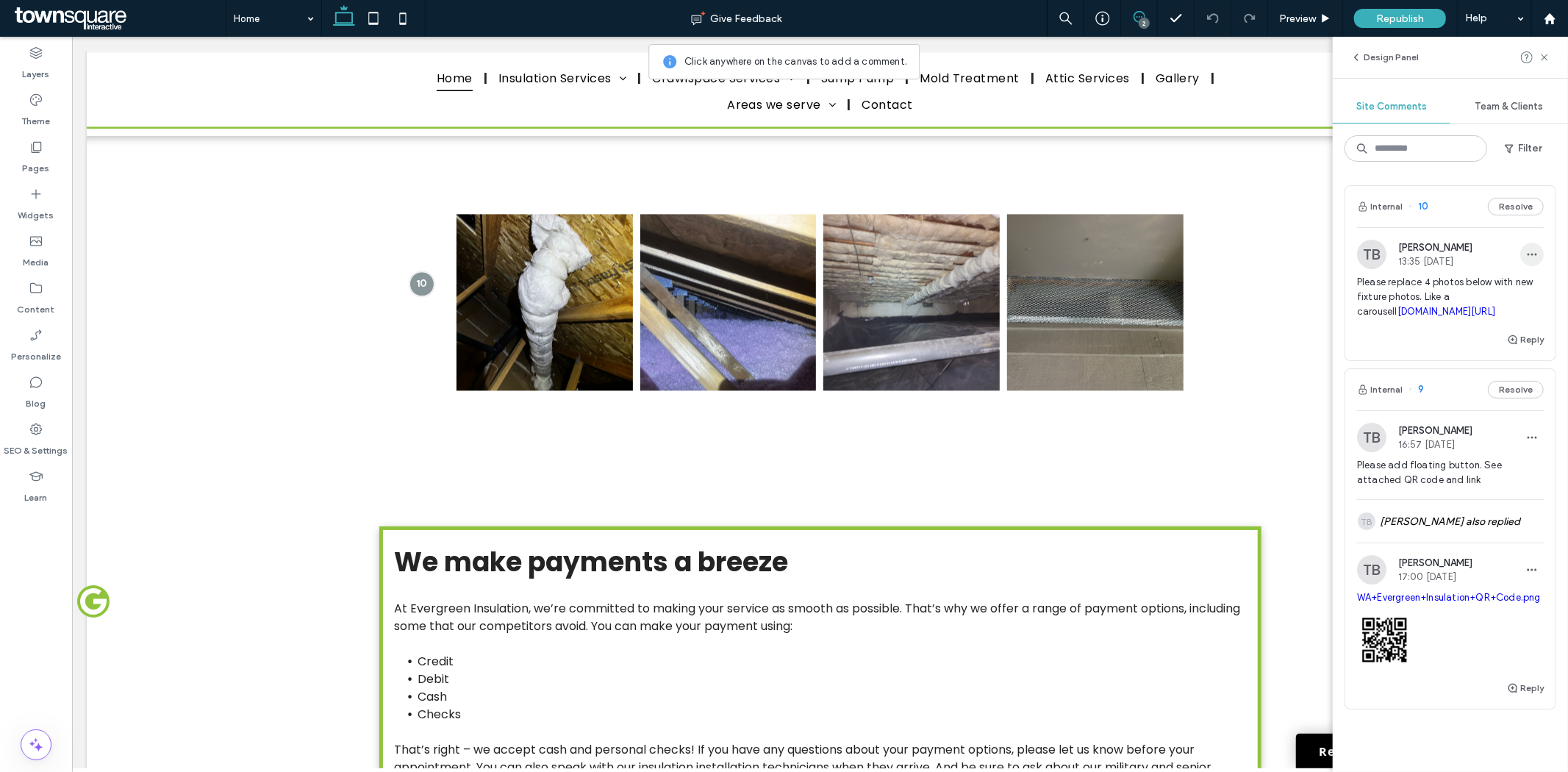
click at [1526, 255] on icon "button" at bounding box center [1531, 254] width 11 height 11
click at [1432, 292] on div "Edit" at bounding box center [1466, 292] width 131 height 28
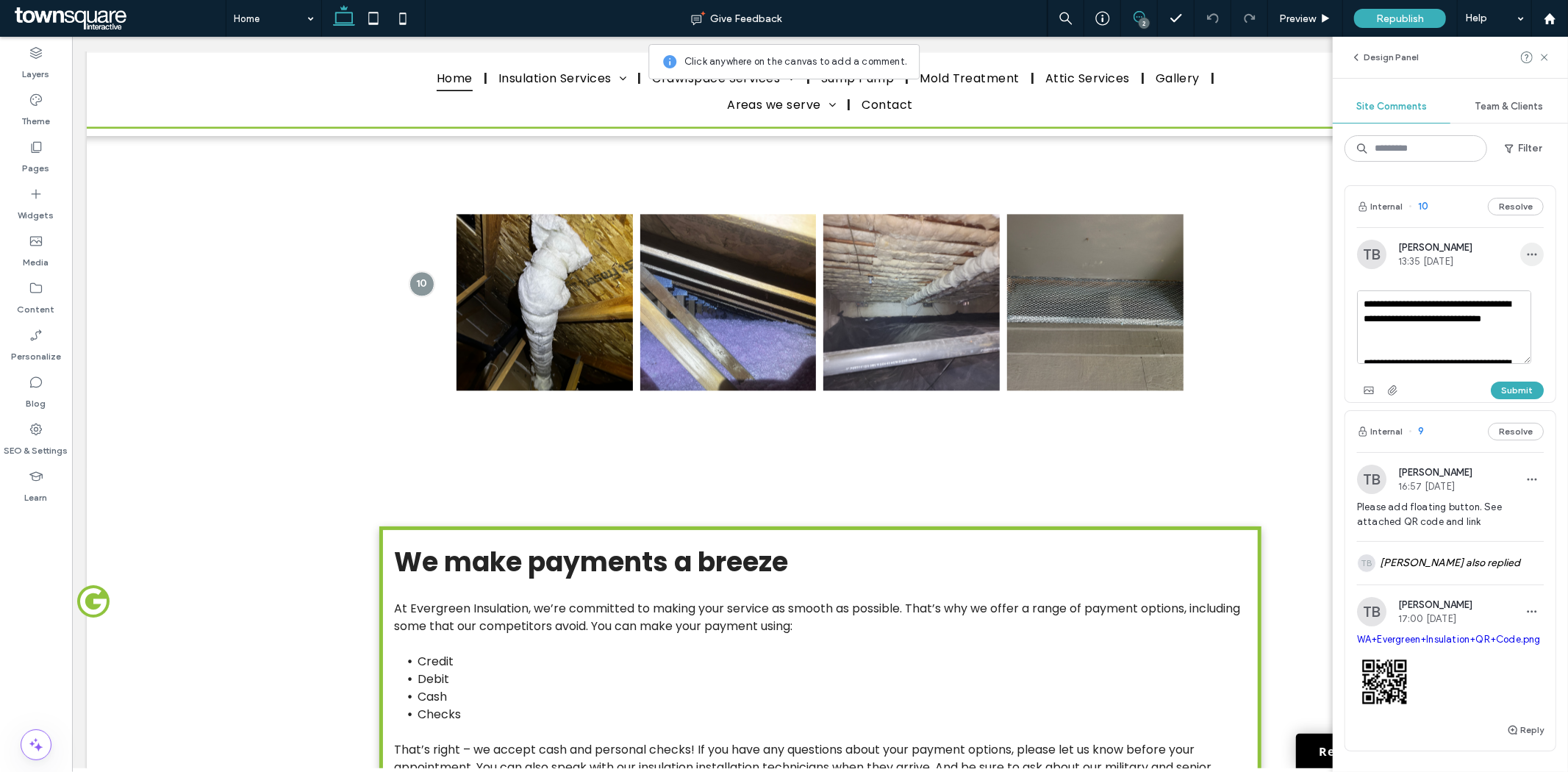
click at [1528, 254] on use "button" at bounding box center [1532, 254] width 10 height 2
click at [1341, 251] on div "**********" at bounding box center [1450, 472] width 235 height 598
click at [1542, 55] on icon at bounding box center [1544, 56] width 11 height 11
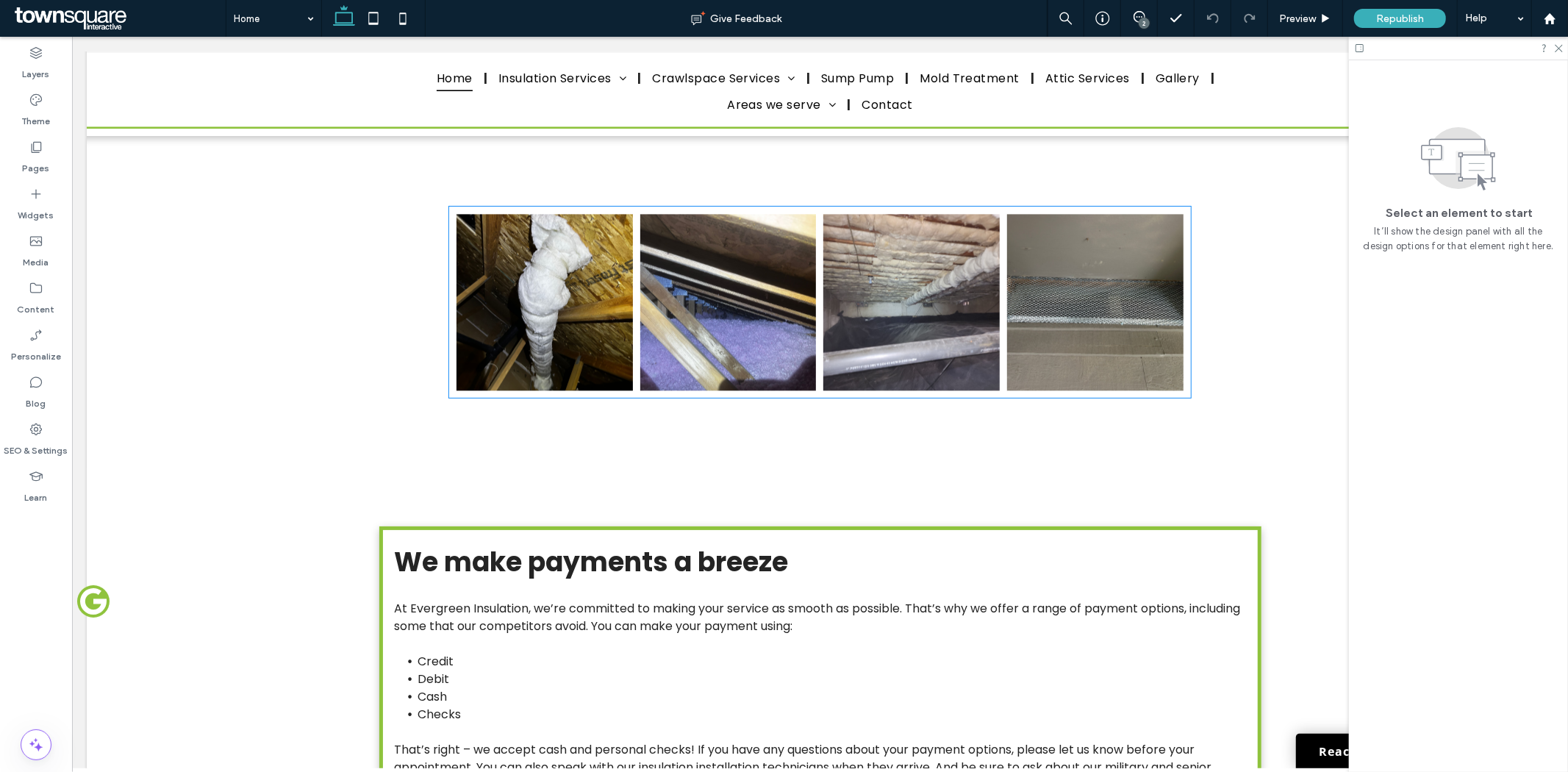
scroll to position [2286, 0]
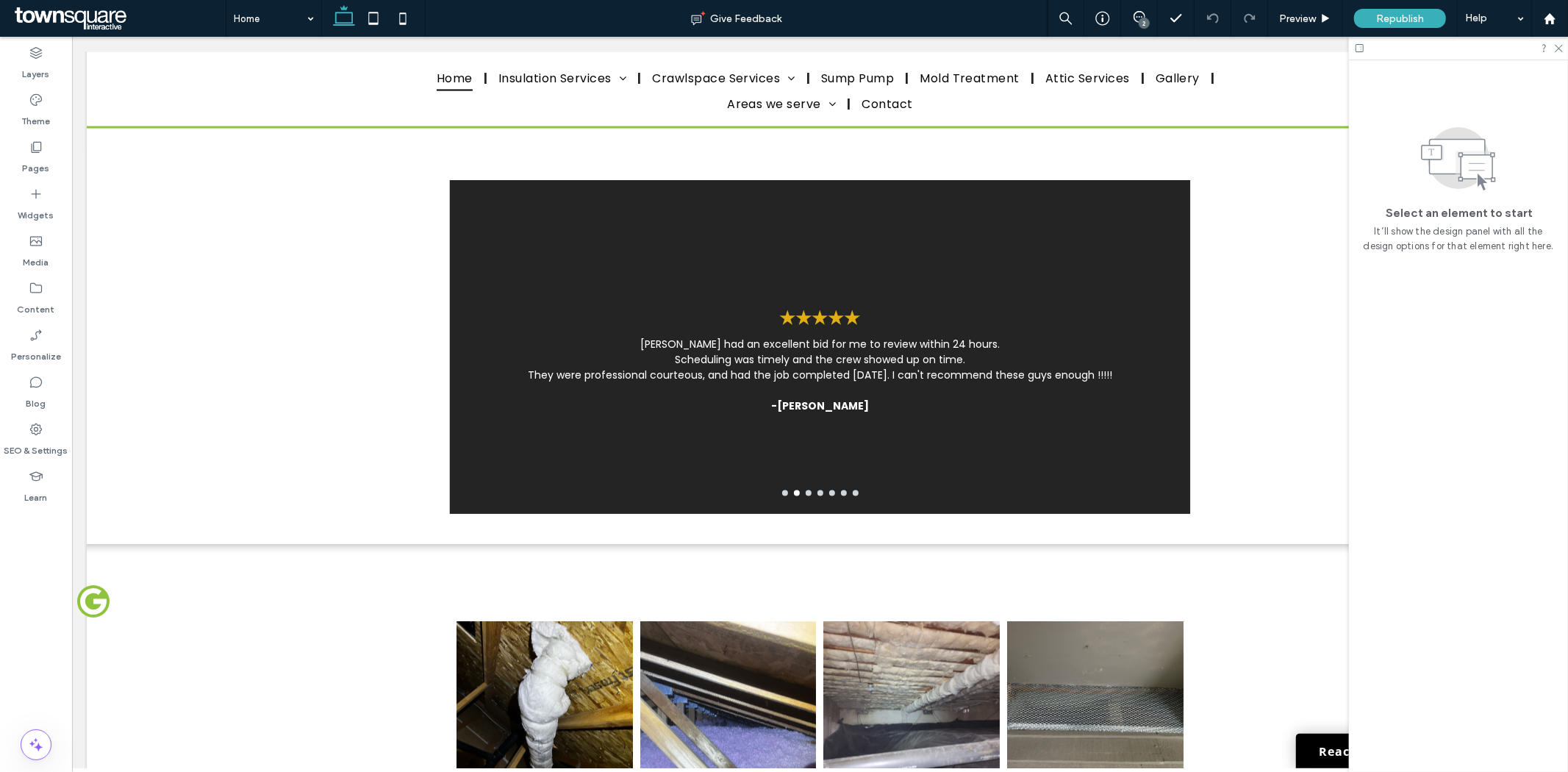
click at [91, 24] on span at bounding box center [118, 18] width 214 height 30
